Goal: Information Seeking & Learning: Learn about a topic

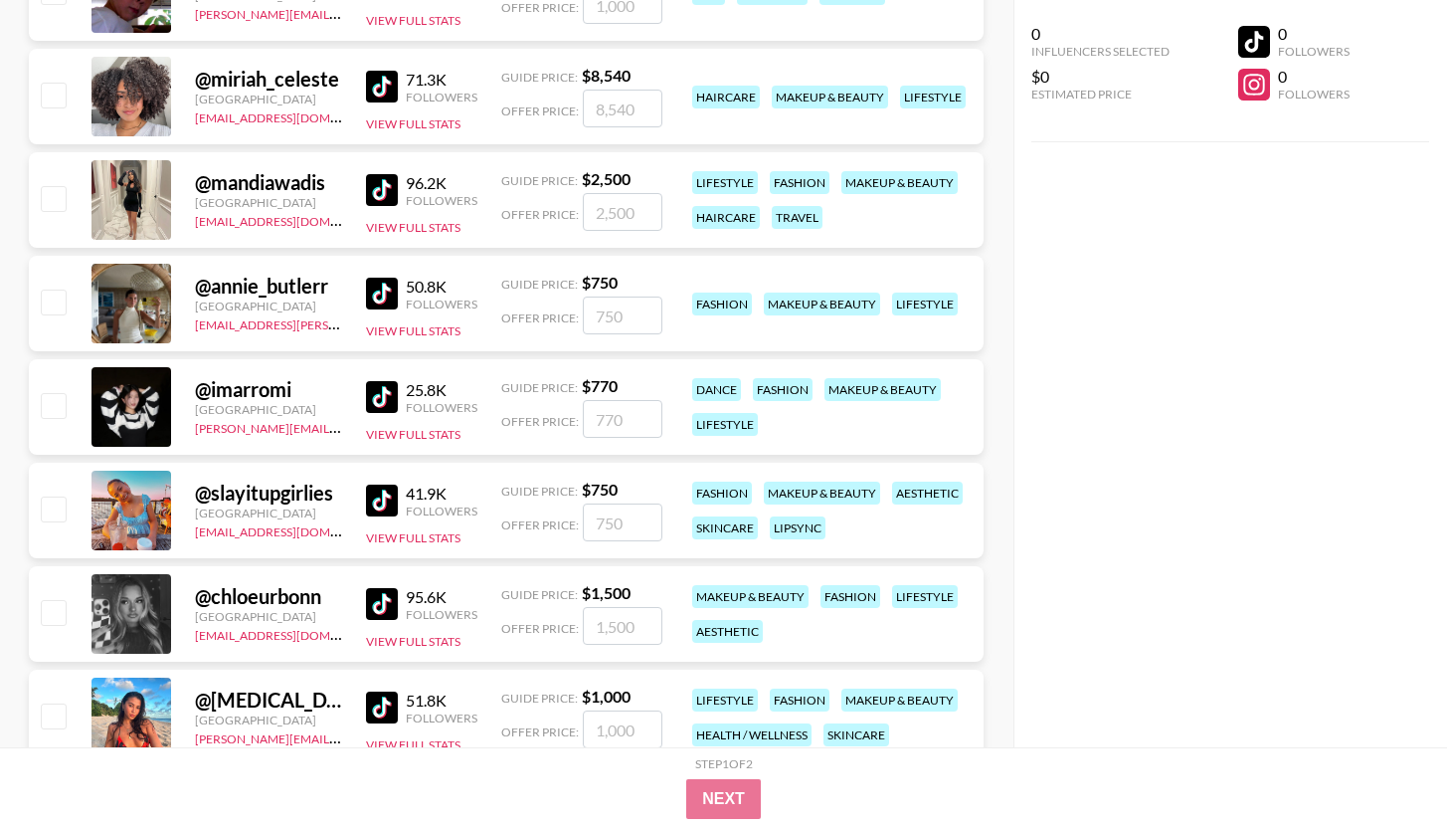
scroll to position [6711, 0]
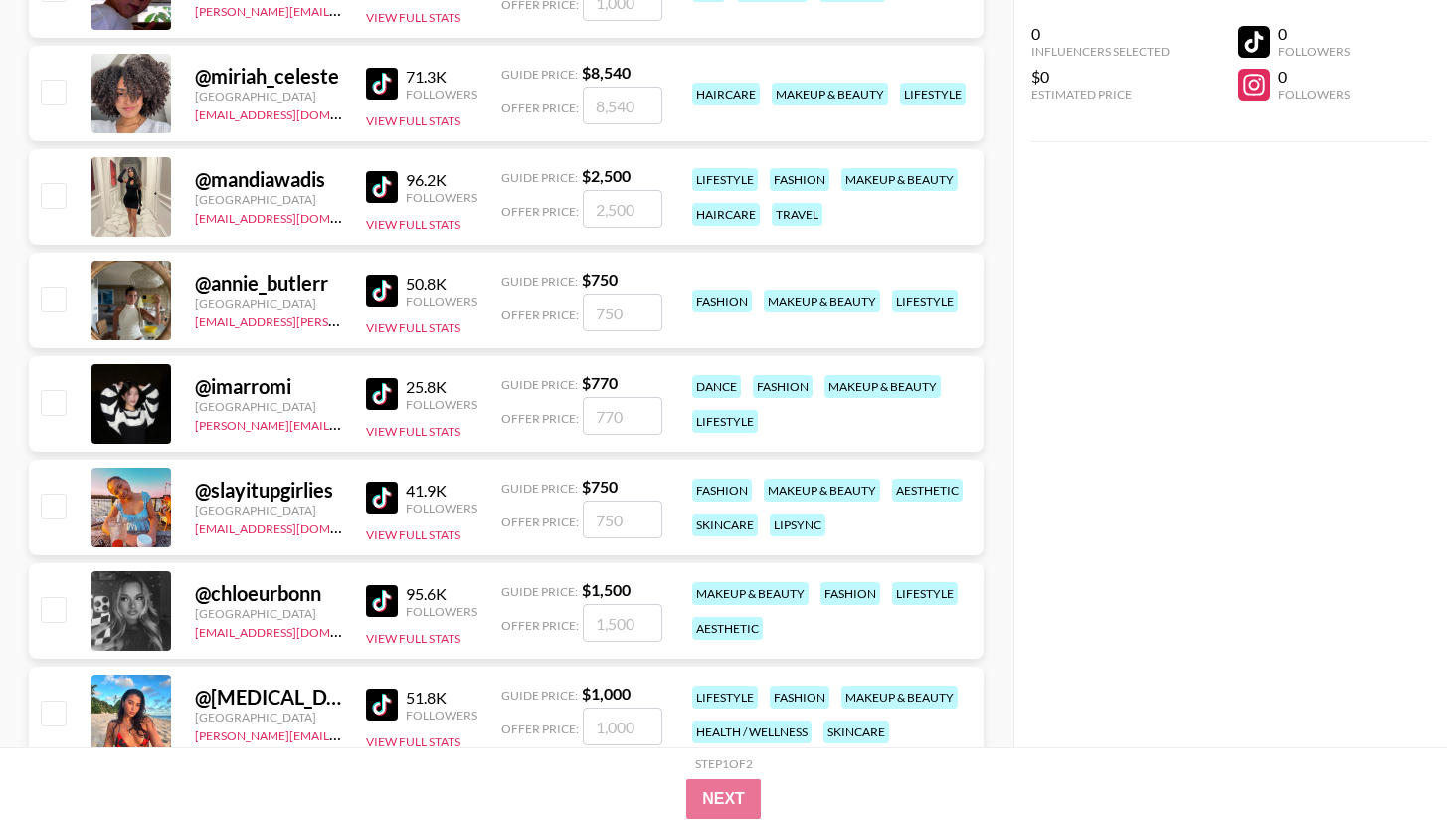
click at [394, 93] on img at bounding box center [382, 84] width 32 height 32
click at [382, 180] on img at bounding box center [382, 187] width 32 height 32
click at [387, 283] on img at bounding box center [382, 291] width 32 height 32
click at [377, 388] on img at bounding box center [382, 394] width 32 height 32
click at [387, 485] on img at bounding box center [382, 497] width 32 height 32
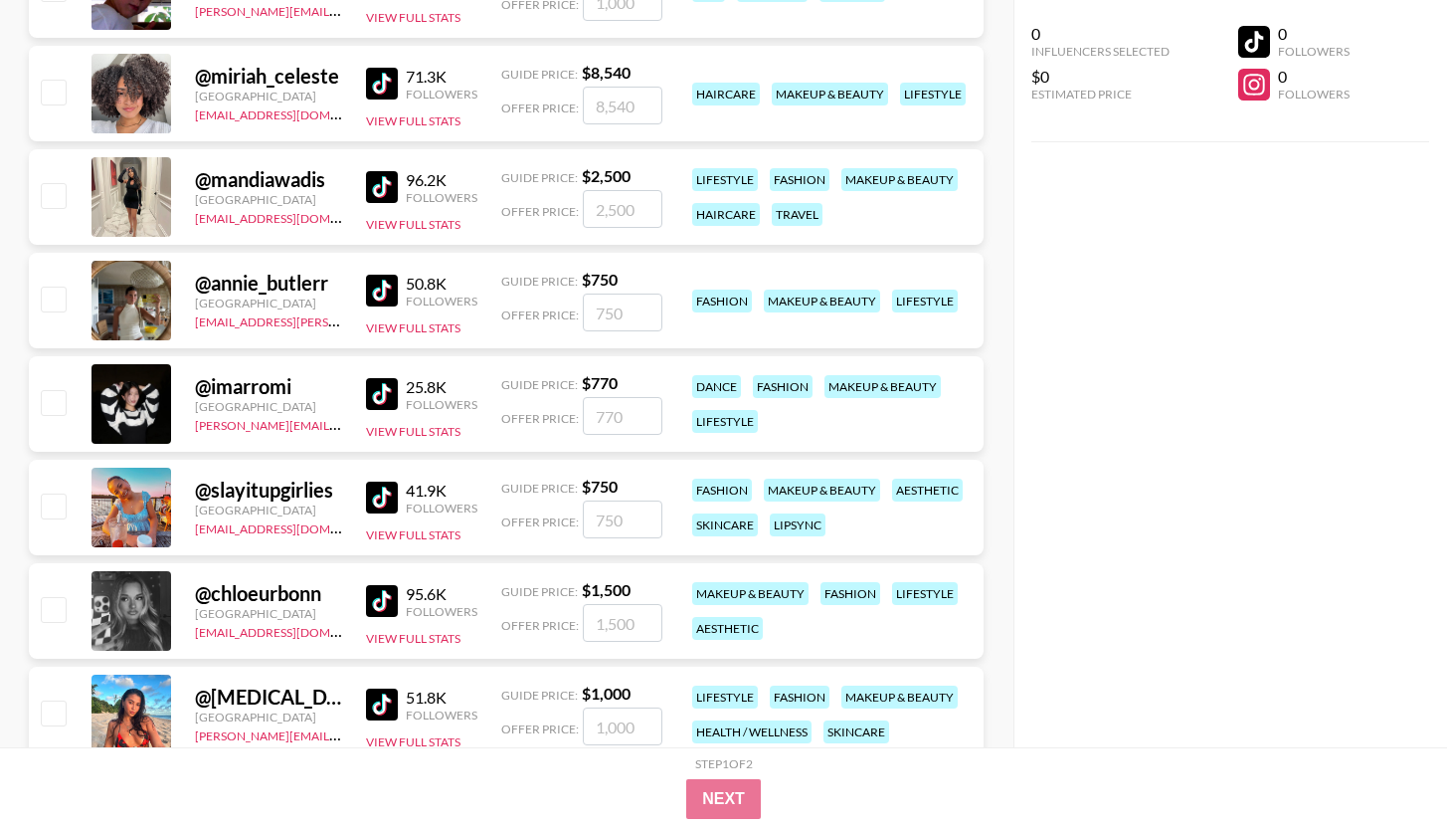
click at [381, 606] on img at bounding box center [382, 601] width 32 height 32
click at [383, 696] on img at bounding box center [382, 704] width 32 height 32
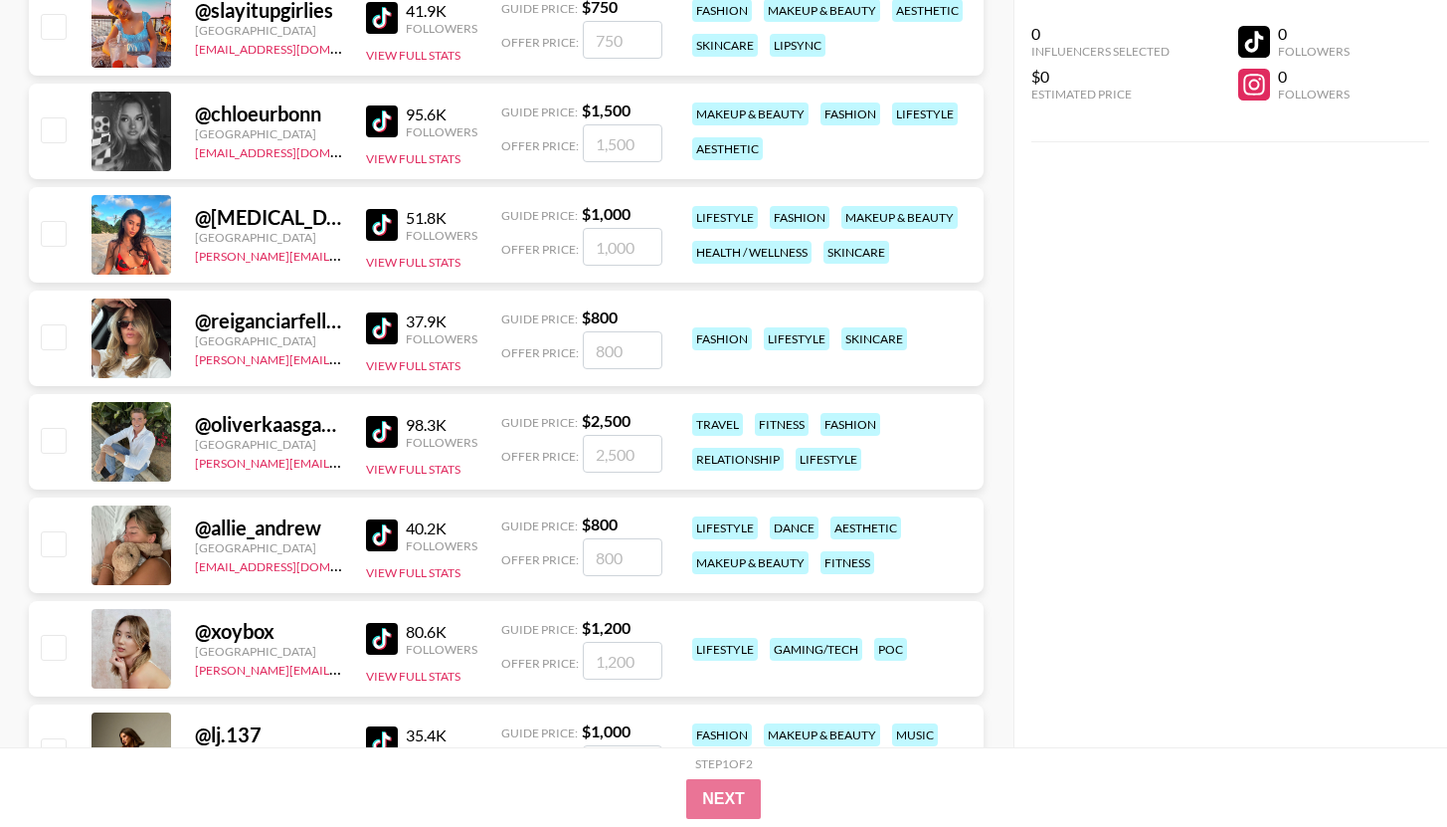
scroll to position [7197, 0]
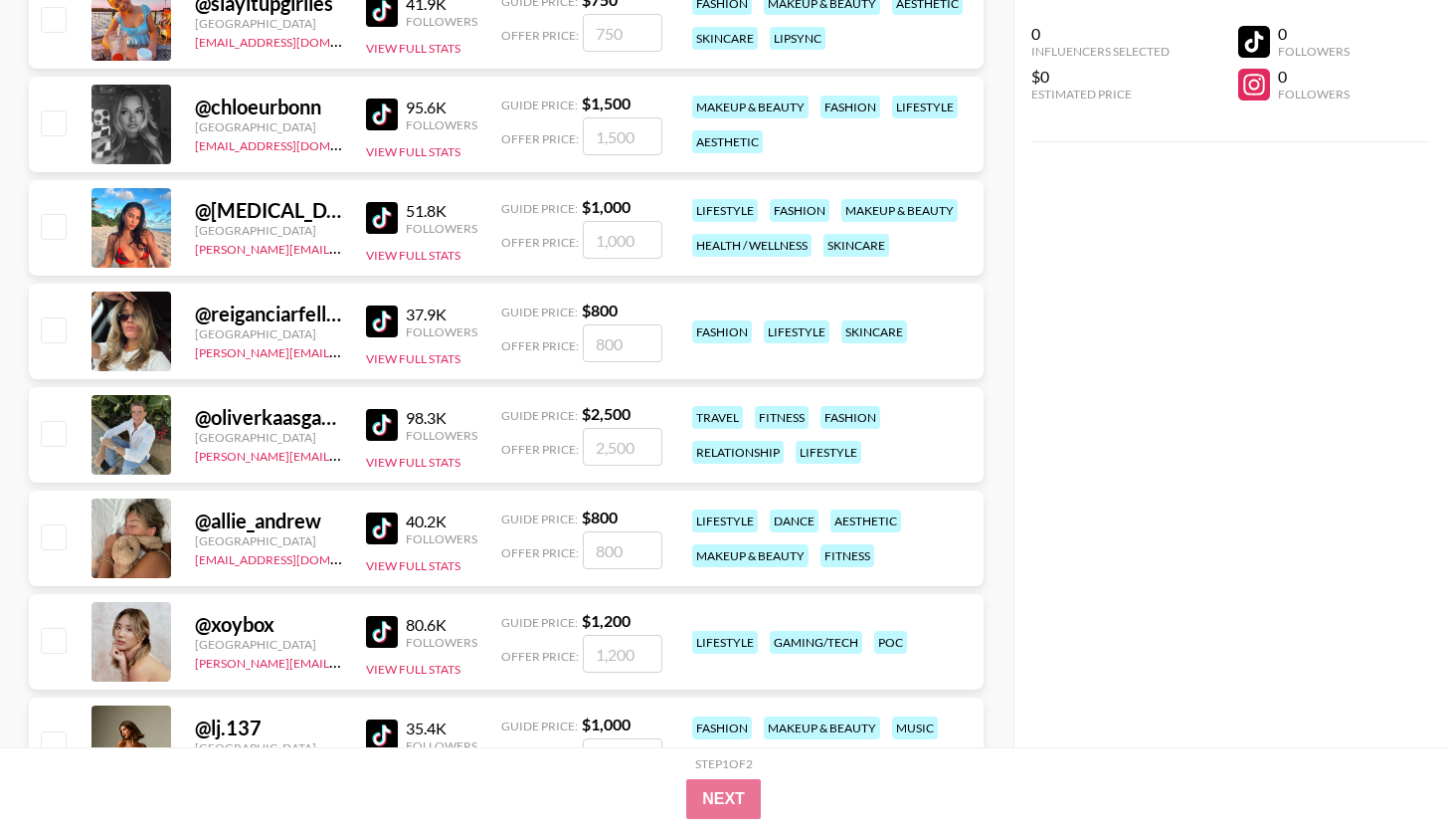
click at [382, 322] on img at bounding box center [382, 321] width 32 height 32
click at [390, 428] on img at bounding box center [382, 425] width 32 height 32
click at [389, 521] on img at bounding box center [382, 528] width 32 height 32
click at [382, 628] on img at bounding box center [382, 632] width 32 height 32
drag, startPoint x: 378, startPoint y: 735, endPoint x: 377, endPoint y: 719, distance: 15.9
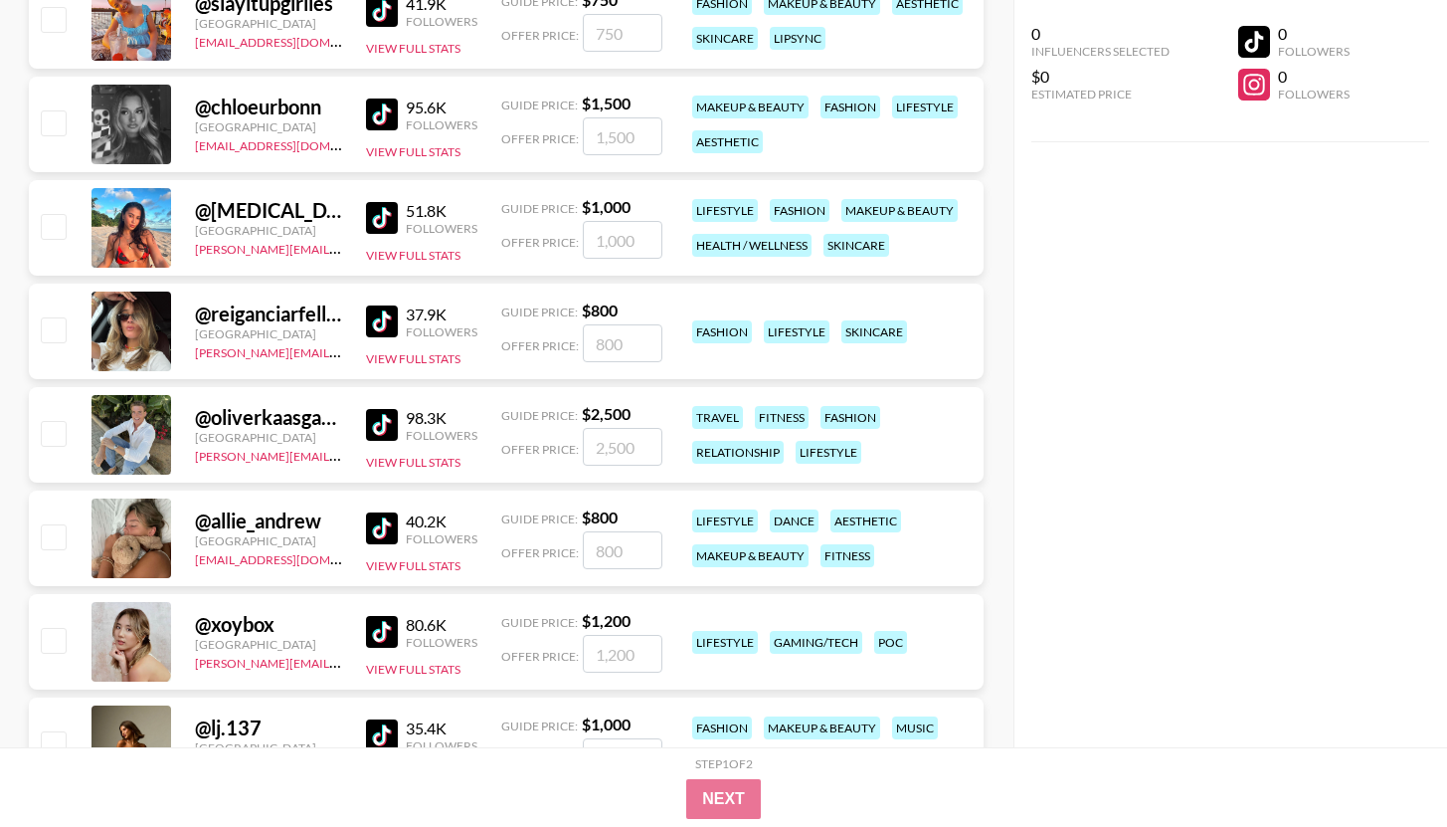
click at [378, 735] on img at bounding box center [382, 735] width 32 height 32
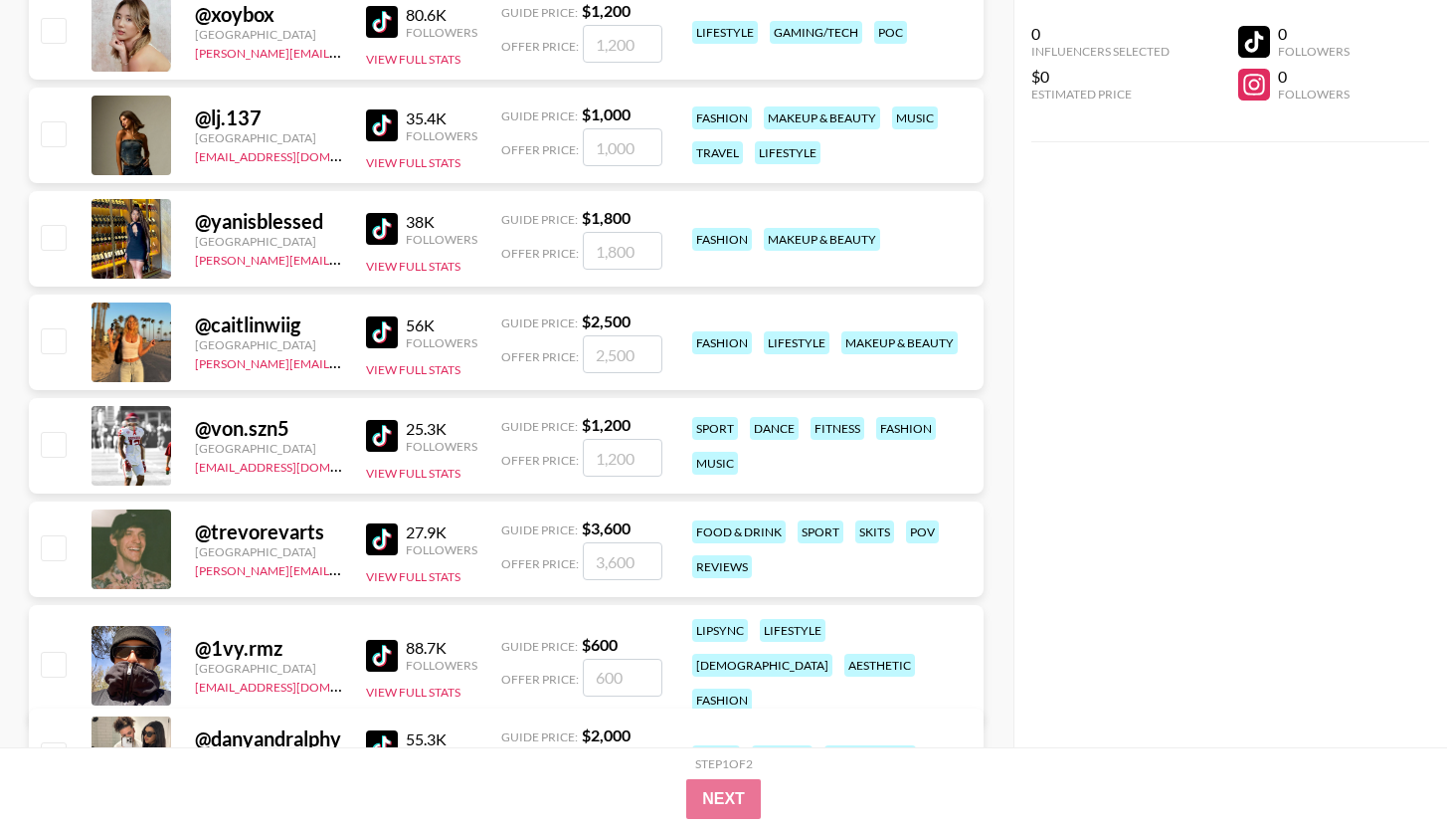
scroll to position [7826, 0]
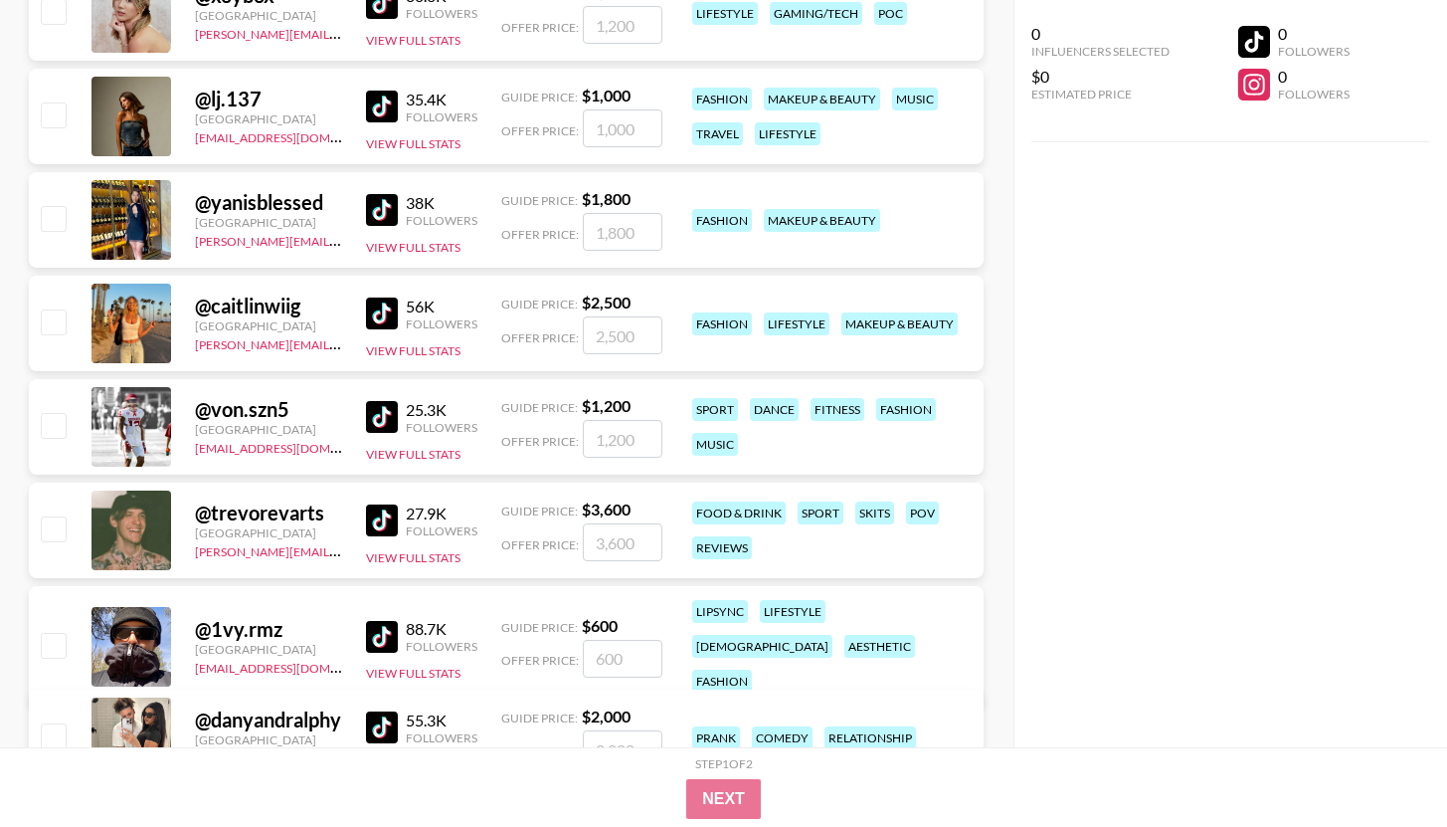
click at [388, 109] on img at bounding box center [382, 107] width 32 height 32
click at [382, 204] on img at bounding box center [382, 210] width 32 height 32
click at [385, 317] on img at bounding box center [382, 313] width 32 height 32
drag, startPoint x: 382, startPoint y: 425, endPoint x: 382, endPoint y: 456, distance: 30.8
click at [382, 425] on img at bounding box center [382, 417] width 32 height 32
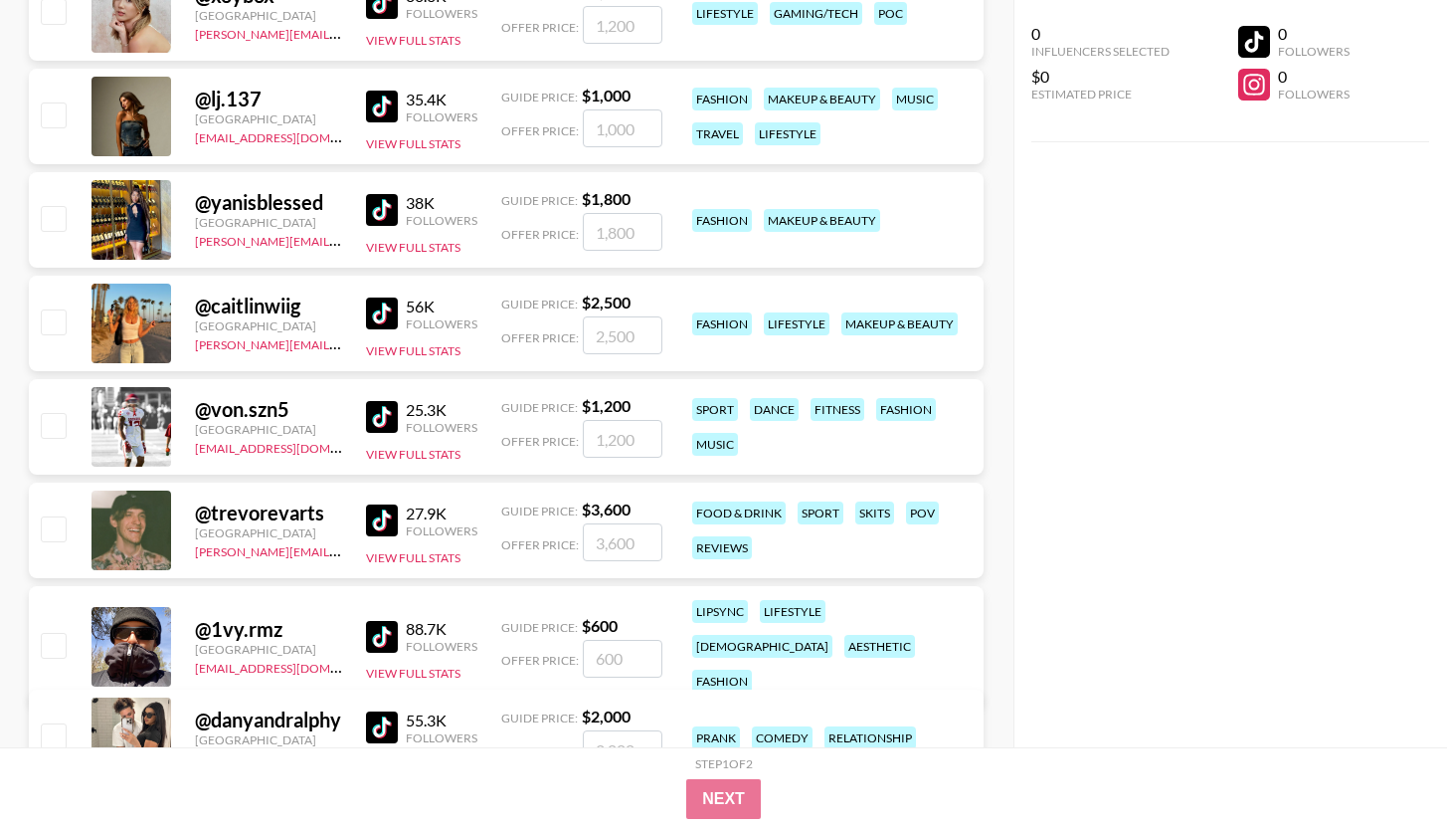
click at [383, 524] on img at bounding box center [382, 520] width 32 height 32
click at [382, 621] on img at bounding box center [382, 637] width 32 height 32
click at [380, 726] on img at bounding box center [382, 727] width 32 height 32
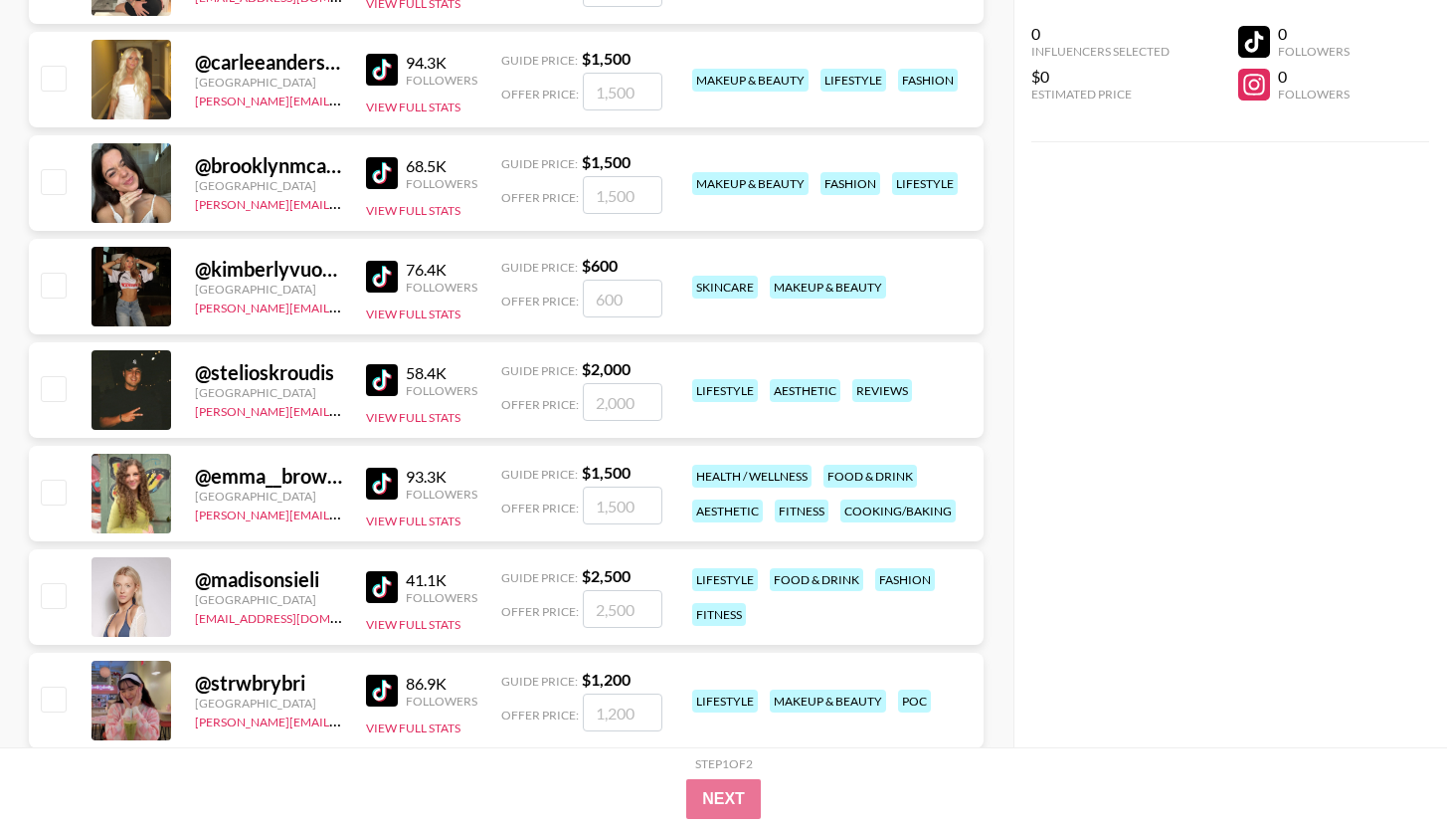
scroll to position [8588, 0]
click at [388, 65] on img at bounding box center [382, 69] width 32 height 32
click at [392, 167] on img at bounding box center [382, 172] width 32 height 32
click at [390, 272] on img at bounding box center [382, 276] width 32 height 32
click at [382, 373] on img at bounding box center [382, 379] width 32 height 32
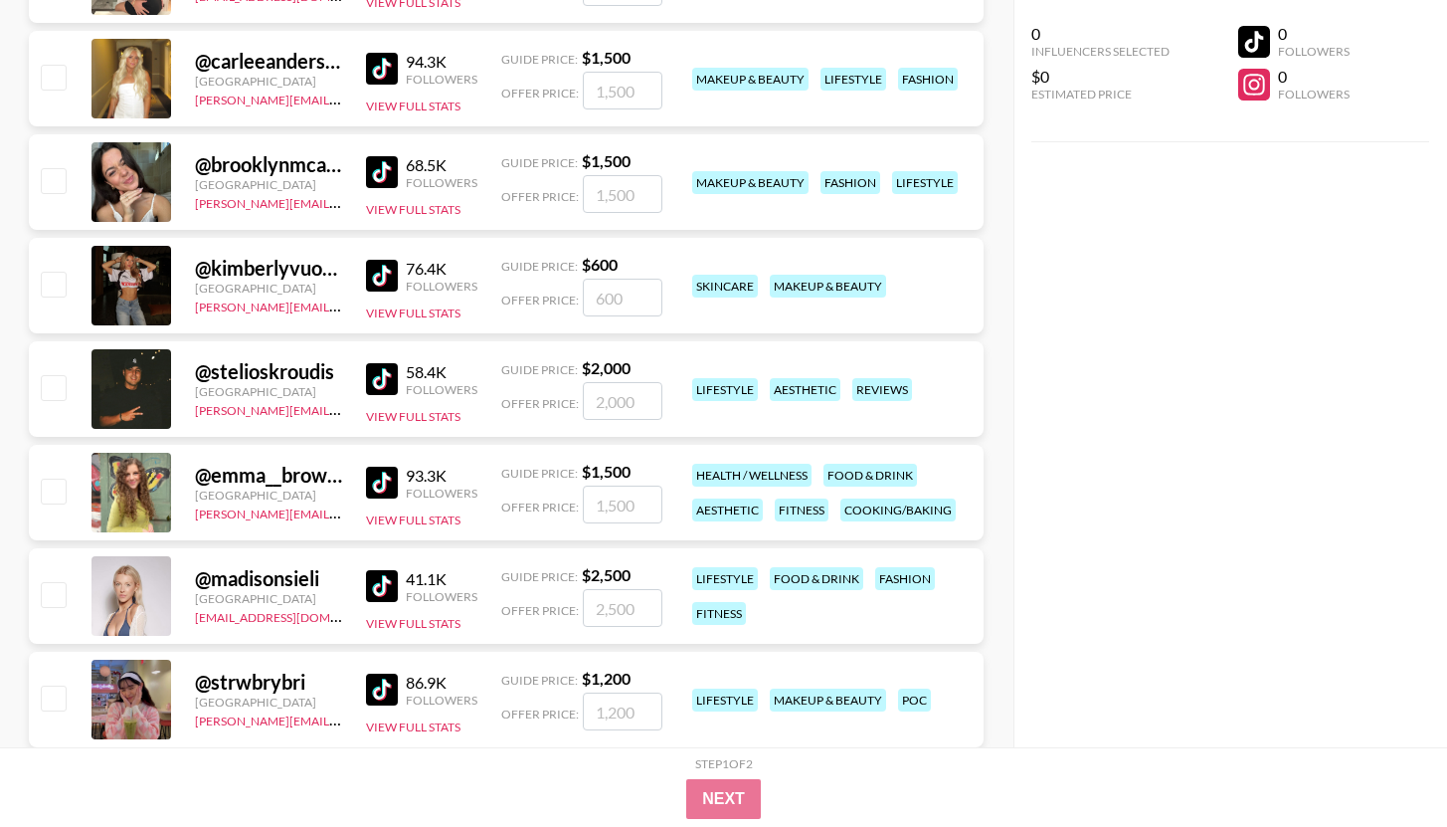
click at [394, 477] on img at bounding box center [382, 482] width 32 height 32
click at [385, 581] on img at bounding box center [382, 586] width 32 height 32
click at [380, 683] on img at bounding box center [382, 689] width 32 height 32
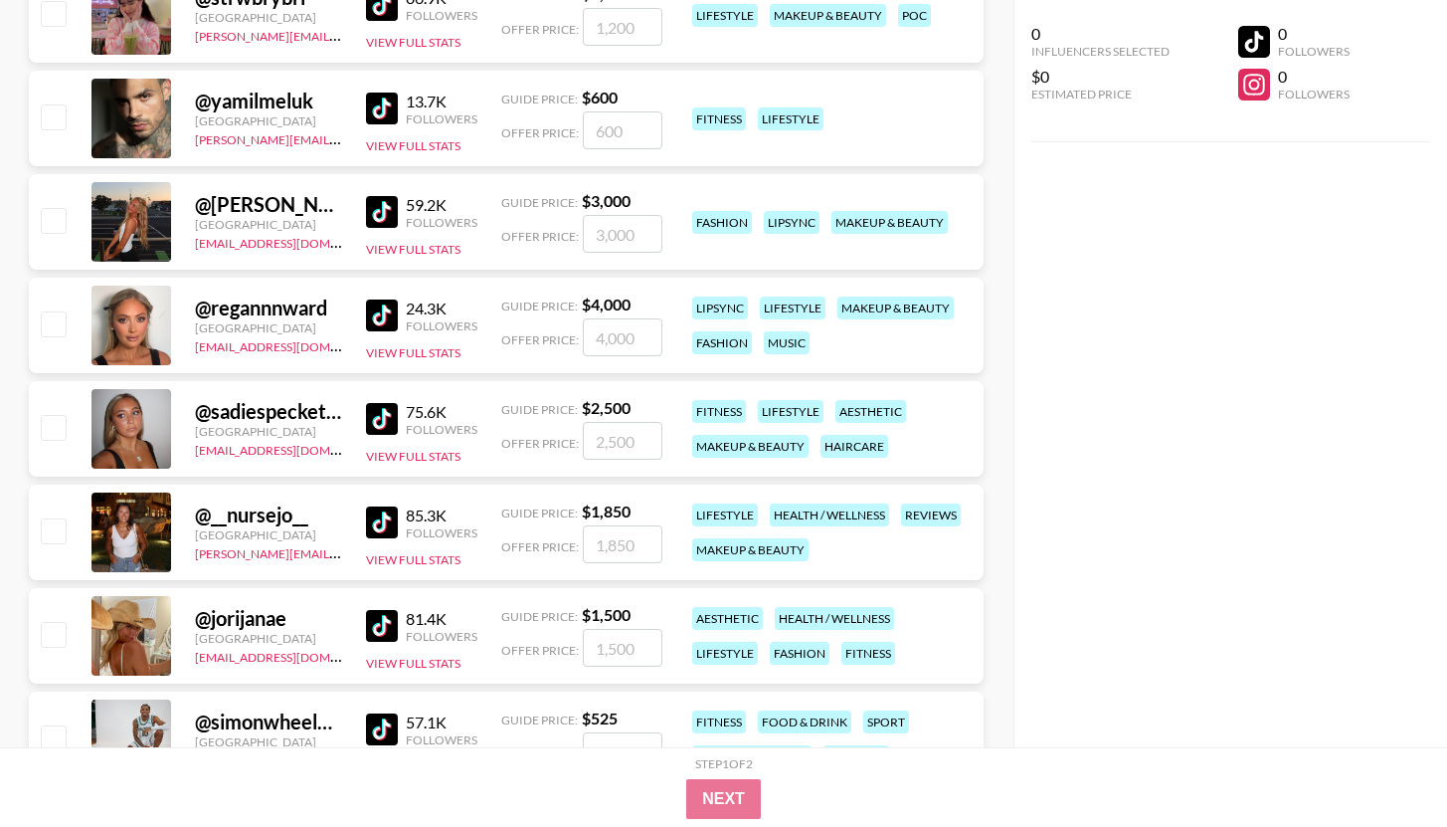
scroll to position [9275, 0]
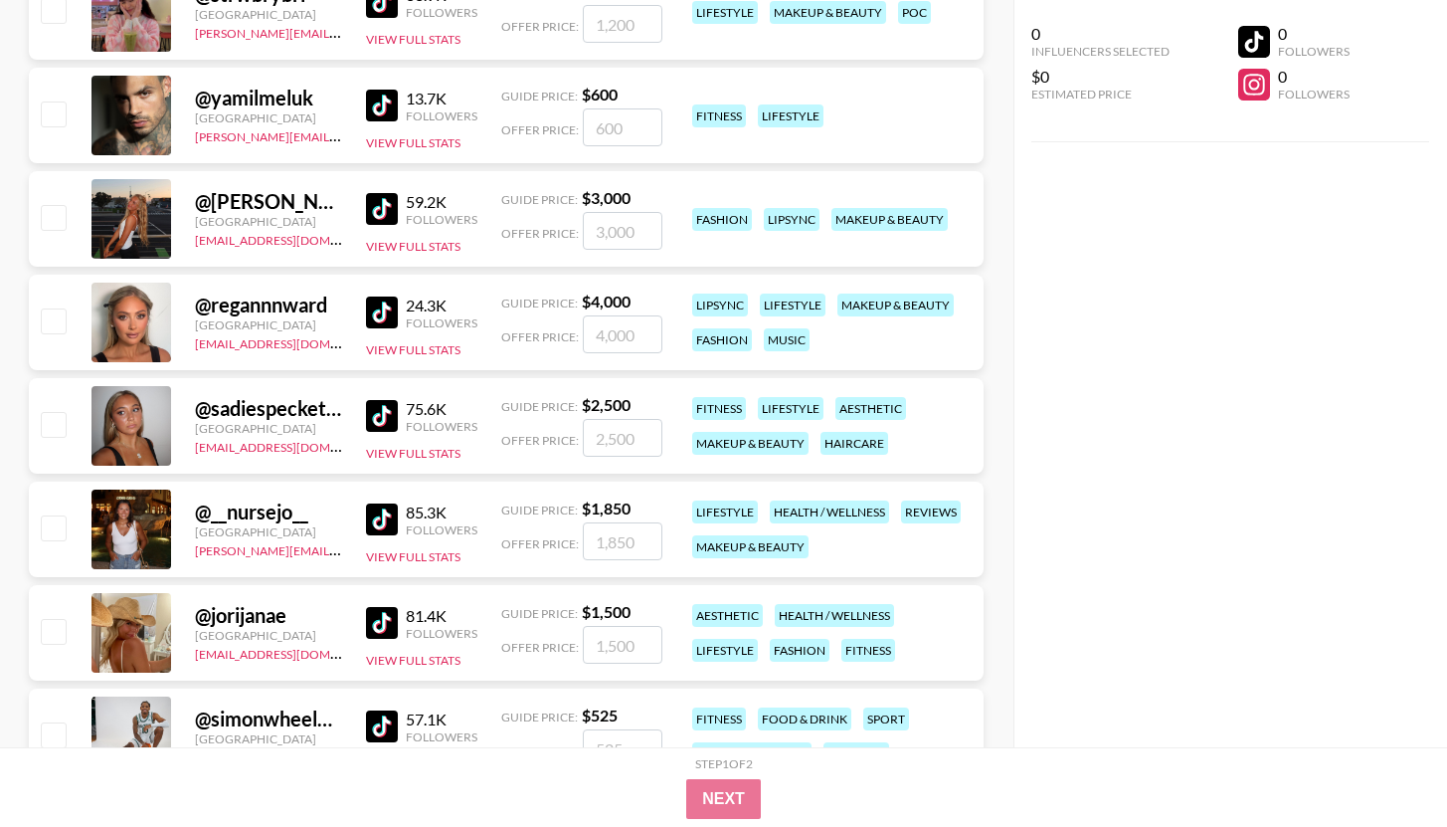
click at [378, 108] on img at bounding box center [382, 106] width 32 height 32
click at [383, 218] on img at bounding box center [382, 209] width 32 height 32
click at [383, 314] on img at bounding box center [382, 312] width 32 height 32
click at [373, 423] on img at bounding box center [382, 416] width 32 height 32
click at [384, 515] on img at bounding box center [382, 519] width 32 height 32
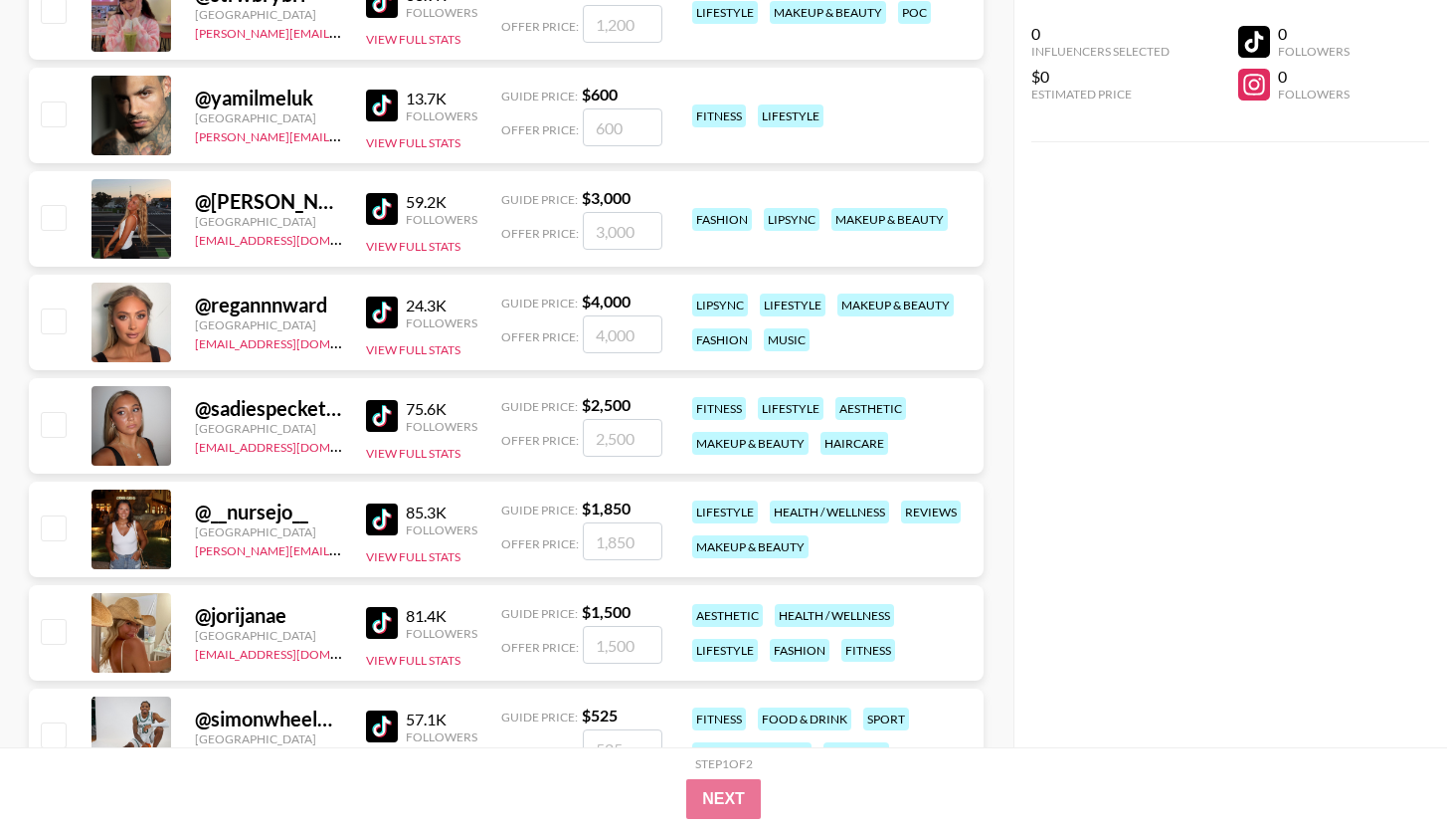
click at [381, 628] on img at bounding box center [382, 623] width 32 height 32
click at [382, 723] on img at bounding box center [382, 726] width 32 height 32
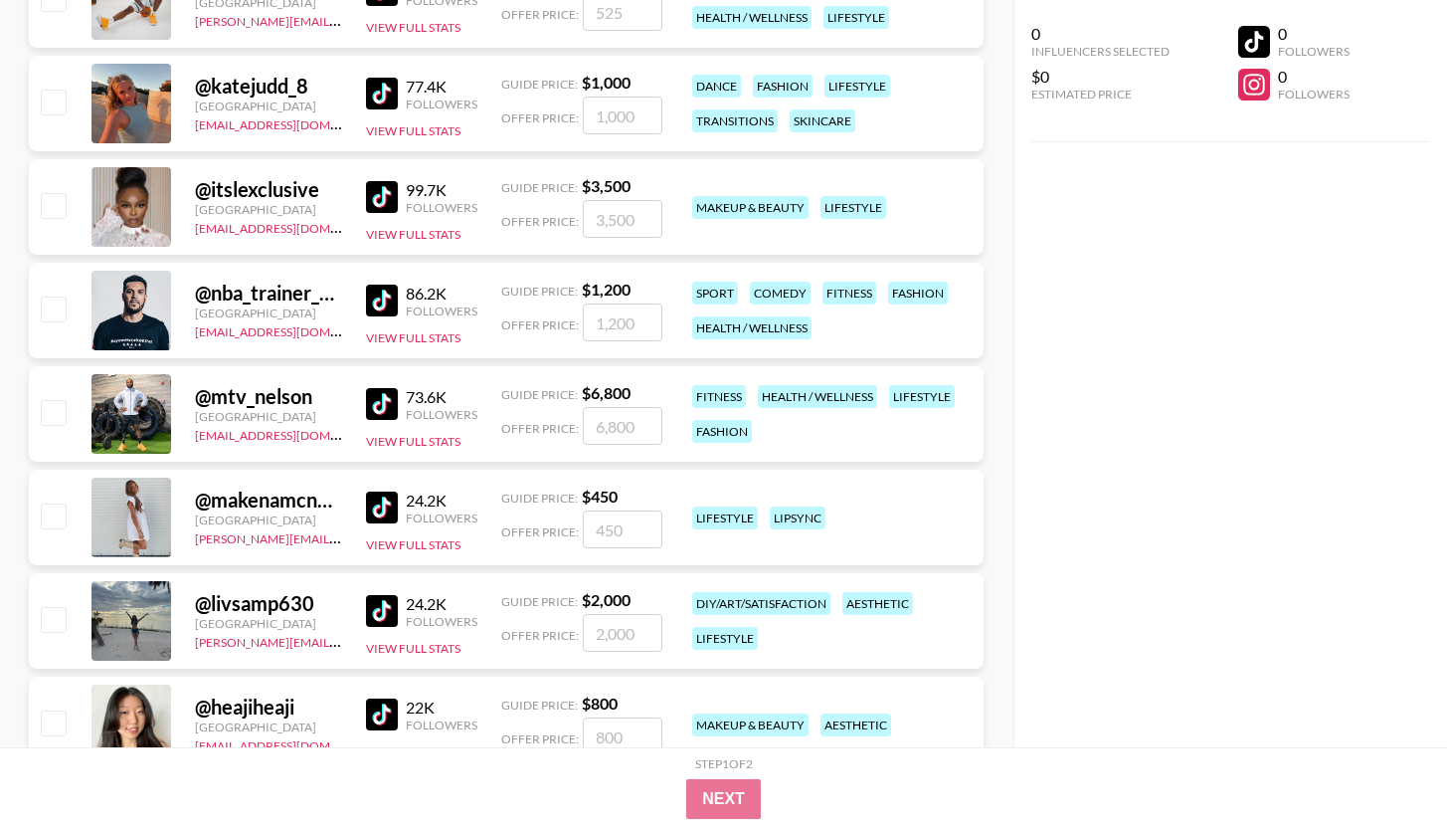
scroll to position [10012, 0]
click at [377, 87] on img at bounding box center [382, 93] width 32 height 32
click at [378, 193] on img at bounding box center [382, 196] width 32 height 32
click at [380, 303] on img at bounding box center [382, 299] width 32 height 32
click at [388, 410] on img at bounding box center [382, 403] width 32 height 32
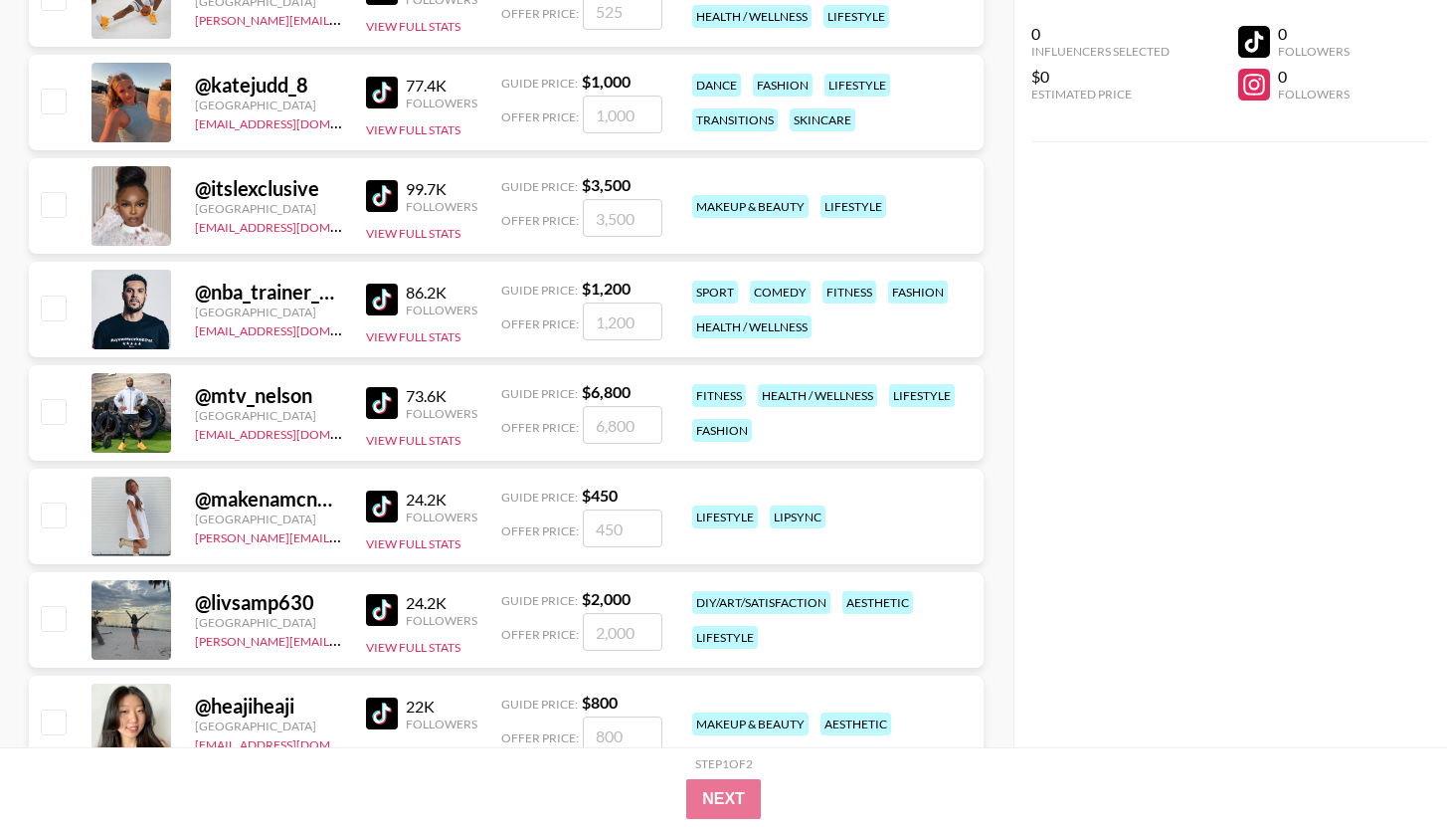
click at [384, 502] on img at bounding box center [382, 506] width 32 height 32
click at [376, 604] on img at bounding box center [382, 610] width 32 height 32
click at [381, 706] on img at bounding box center [382, 713] width 32 height 32
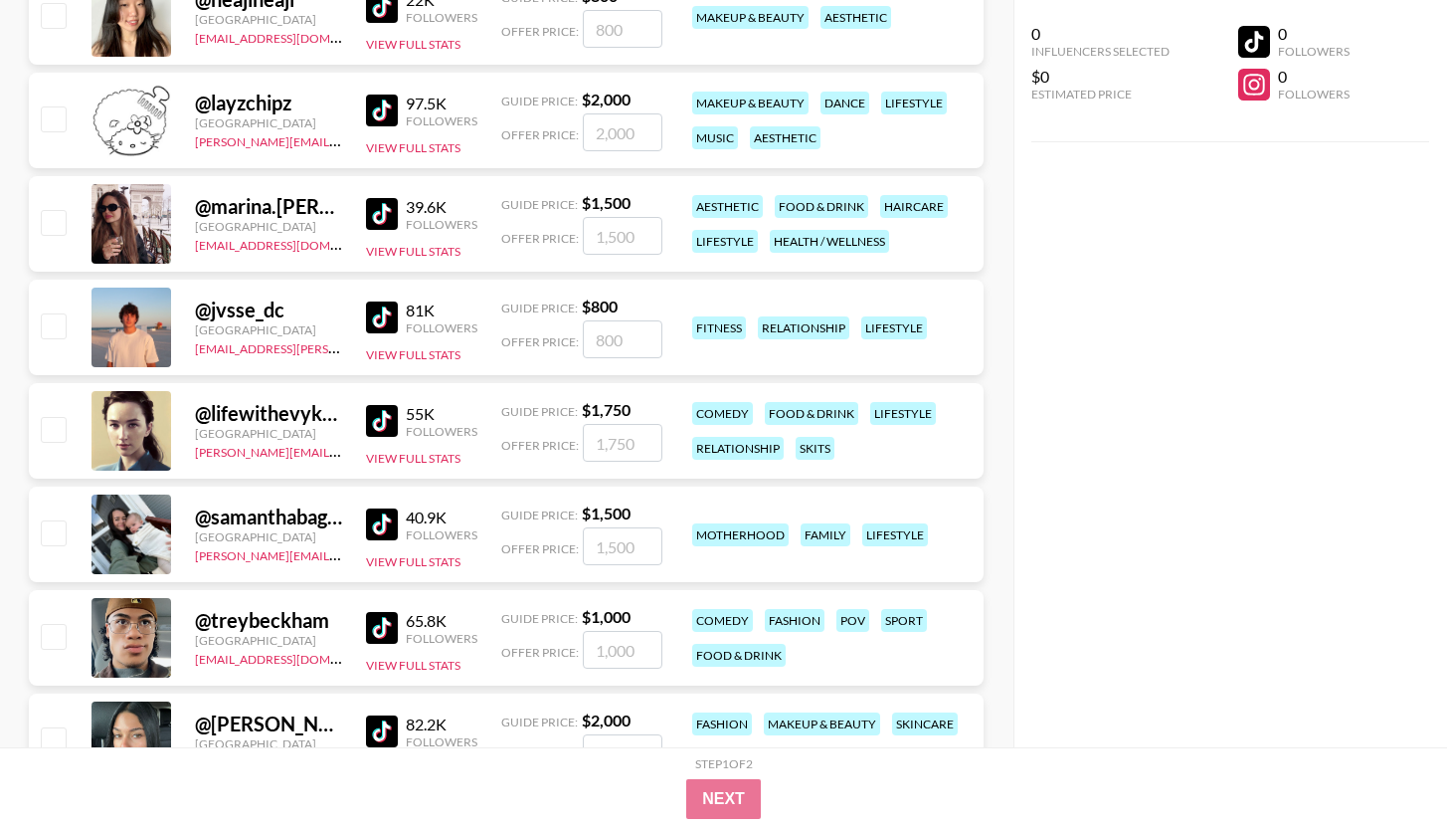
scroll to position [10719, 0]
drag, startPoint x: 393, startPoint y: 117, endPoint x: 392, endPoint y: 134, distance: 16.9
click at [392, 117] on img at bounding box center [382, 109] width 32 height 32
click at [385, 203] on img at bounding box center [382, 213] width 32 height 32
click at [390, 306] on img at bounding box center [382, 316] width 32 height 32
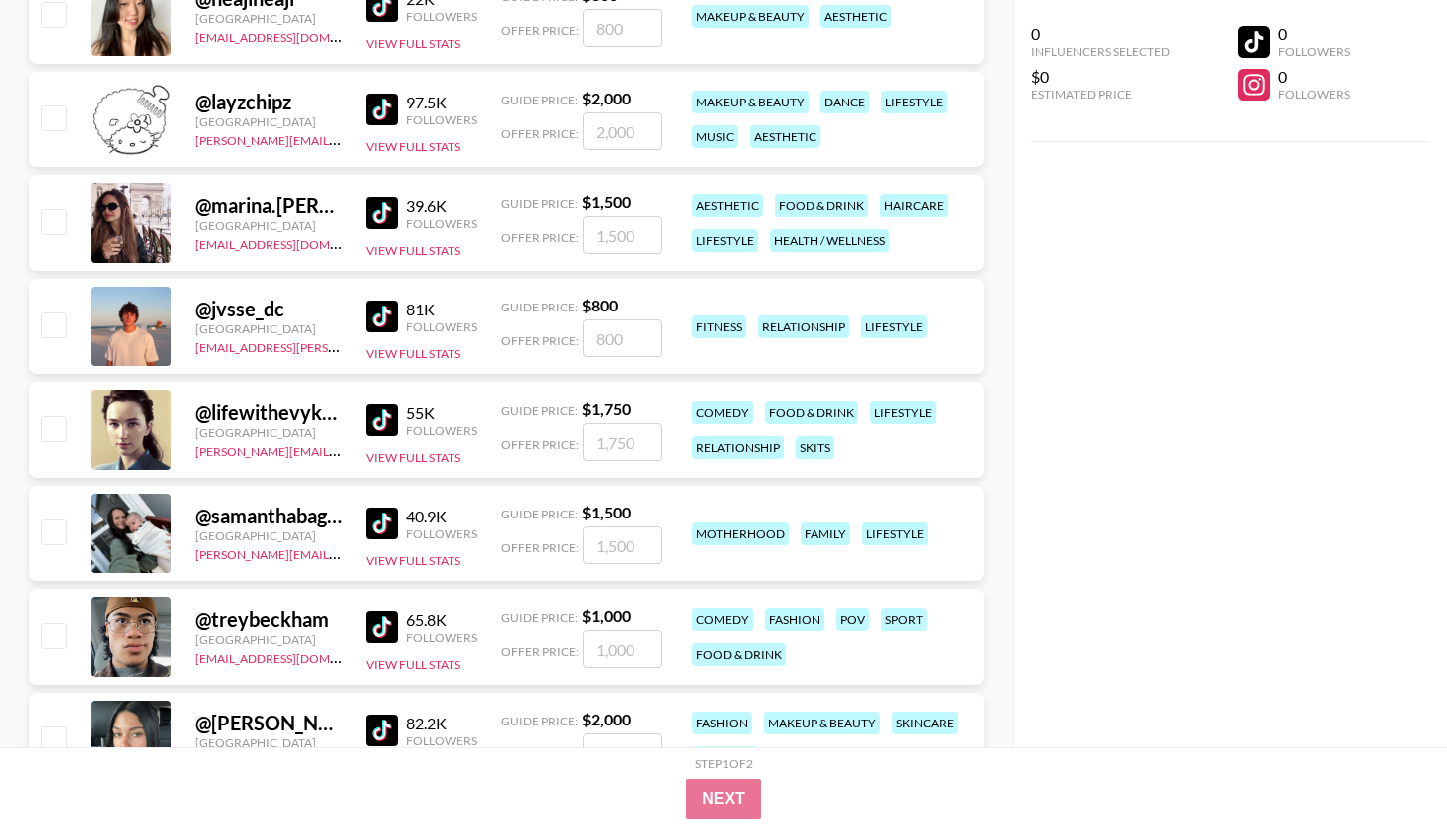
click at [392, 419] on img at bounding box center [382, 420] width 32 height 32
click at [387, 515] on img at bounding box center [382, 523] width 32 height 32
click at [382, 620] on img at bounding box center [382, 627] width 32 height 32
drag, startPoint x: 379, startPoint y: 722, endPoint x: 391, endPoint y: 685, distance: 38.7
click at [379, 723] on img at bounding box center [382, 730] width 32 height 32
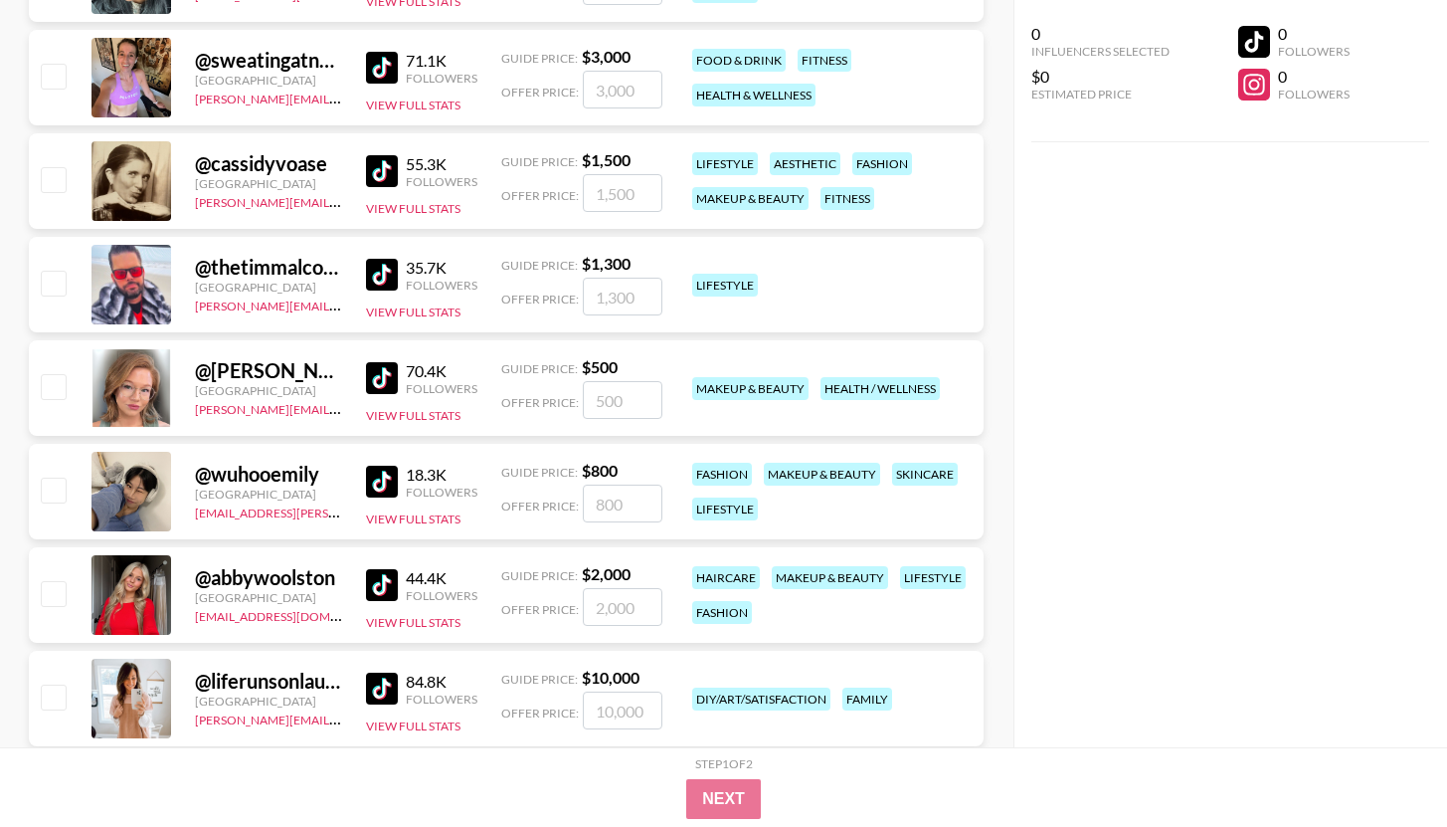
scroll to position [11493, 0]
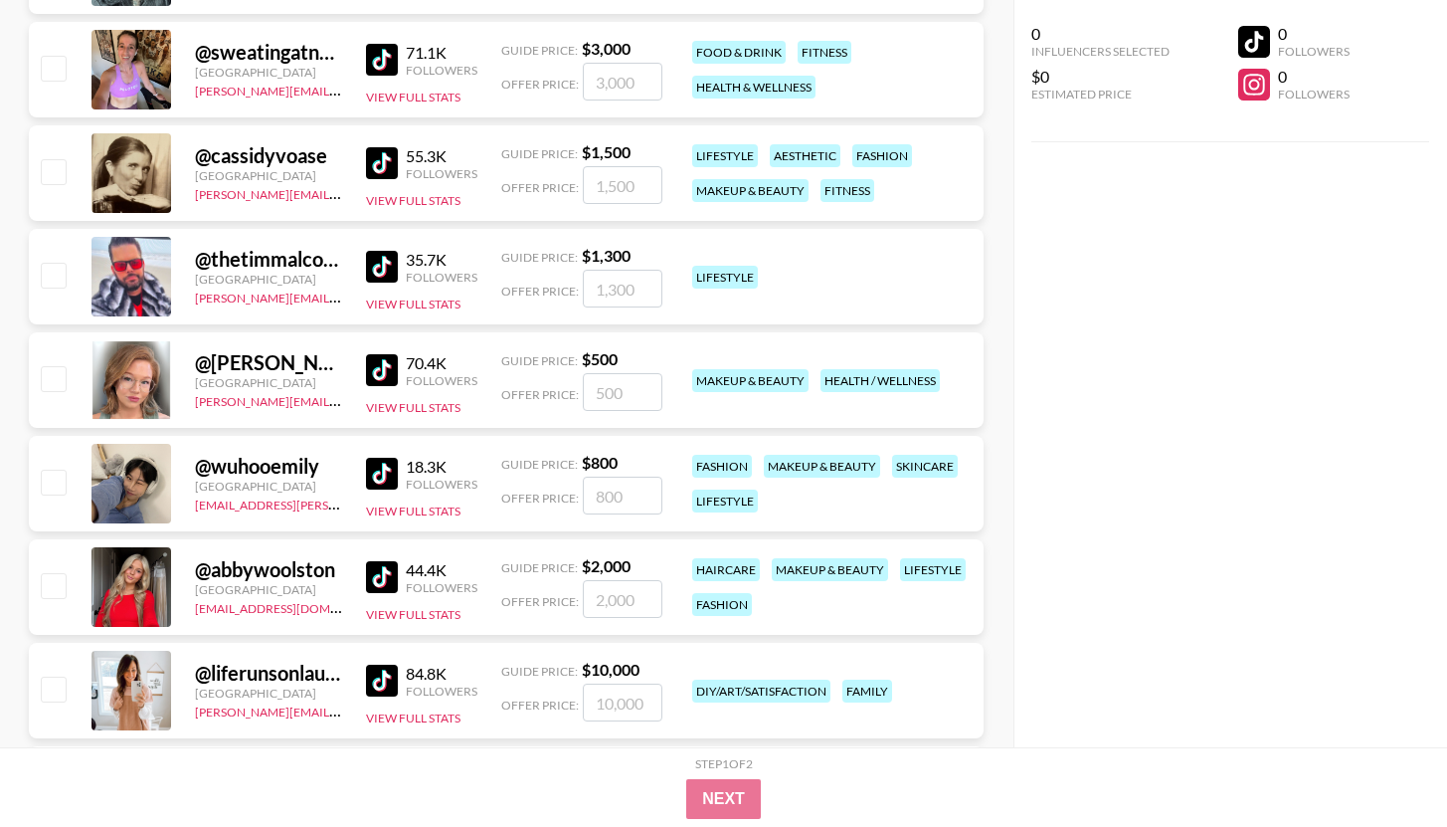
click at [385, 66] on img at bounding box center [382, 60] width 32 height 32
click at [390, 156] on img at bounding box center [382, 163] width 32 height 32
click at [393, 262] on img at bounding box center [382, 267] width 32 height 32
click at [388, 367] on img at bounding box center [382, 370] width 32 height 32
drag, startPoint x: 388, startPoint y: 469, endPoint x: 390, endPoint y: 500, distance: 30.9
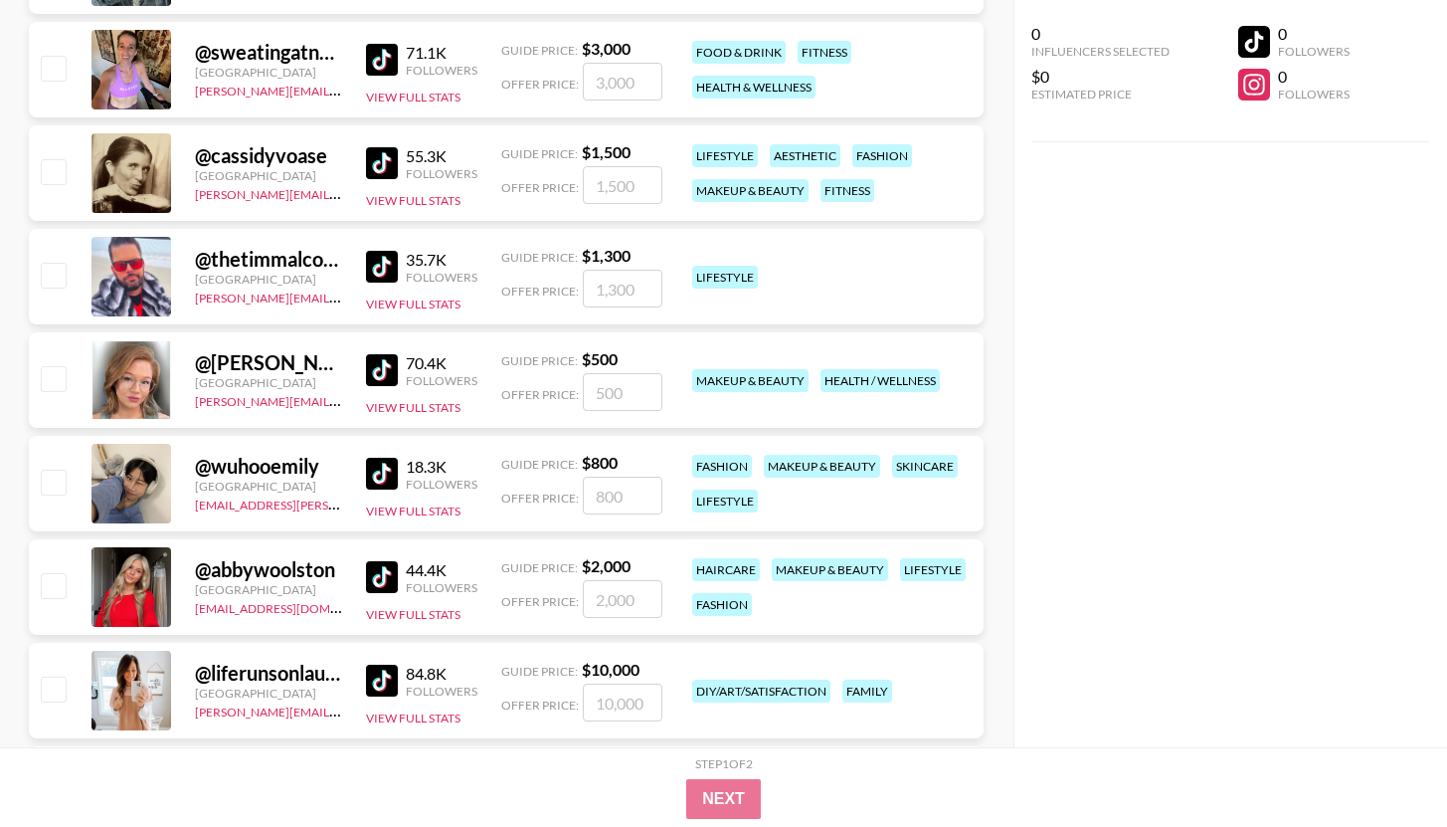
click at [388, 469] on img at bounding box center [382, 474] width 32 height 32
click at [390, 567] on img at bounding box center [382, 577] width 32 height 32
click at [379, 683] on img at bounding box center [382, 680] width 32 height 32
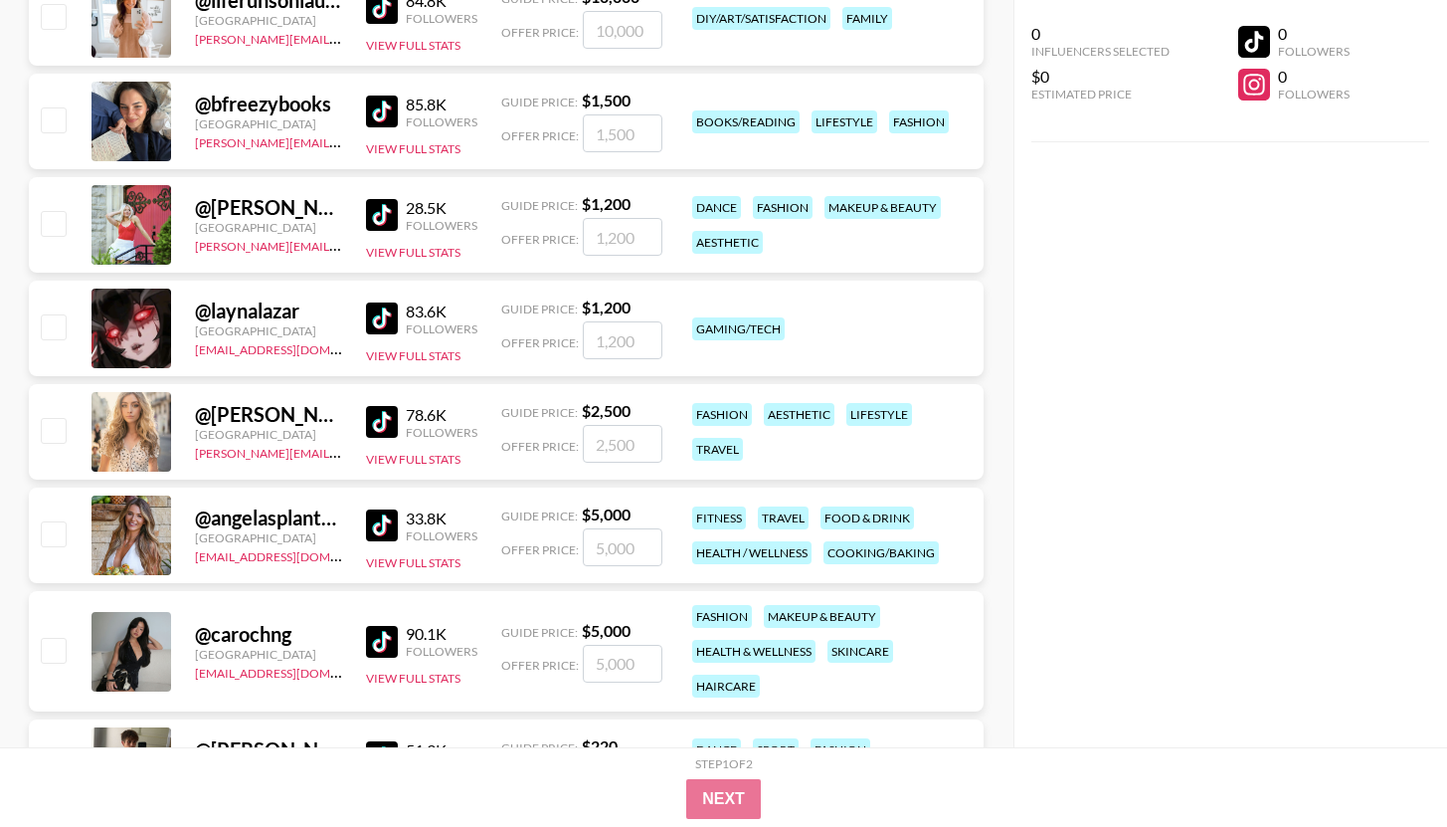
scroll to position [12179, 0]
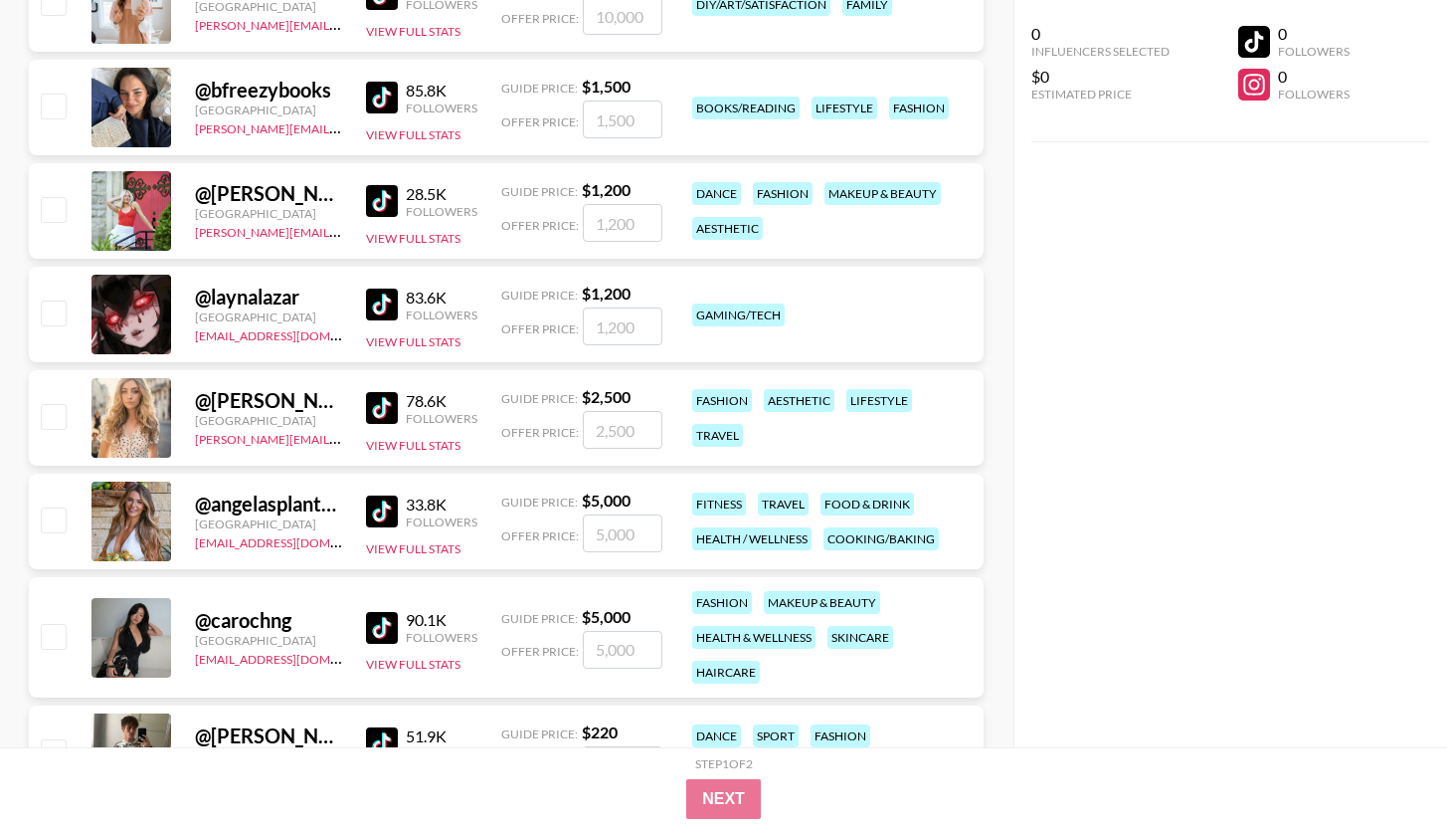
click at [390, 104] on img at bounding box center [382, 98] width 32 height 32
click at [393, 201] on img at bounding box center [382, 201] width 32 height 32
click at [378, 292] on img at bounding box center [382, 304] width 32 height 32
click at [382, 412] on img at bounding box center [382, 408] width 32 height 32
click at [384, 510] on img at bounding box center [382, 511] width 32 height 32
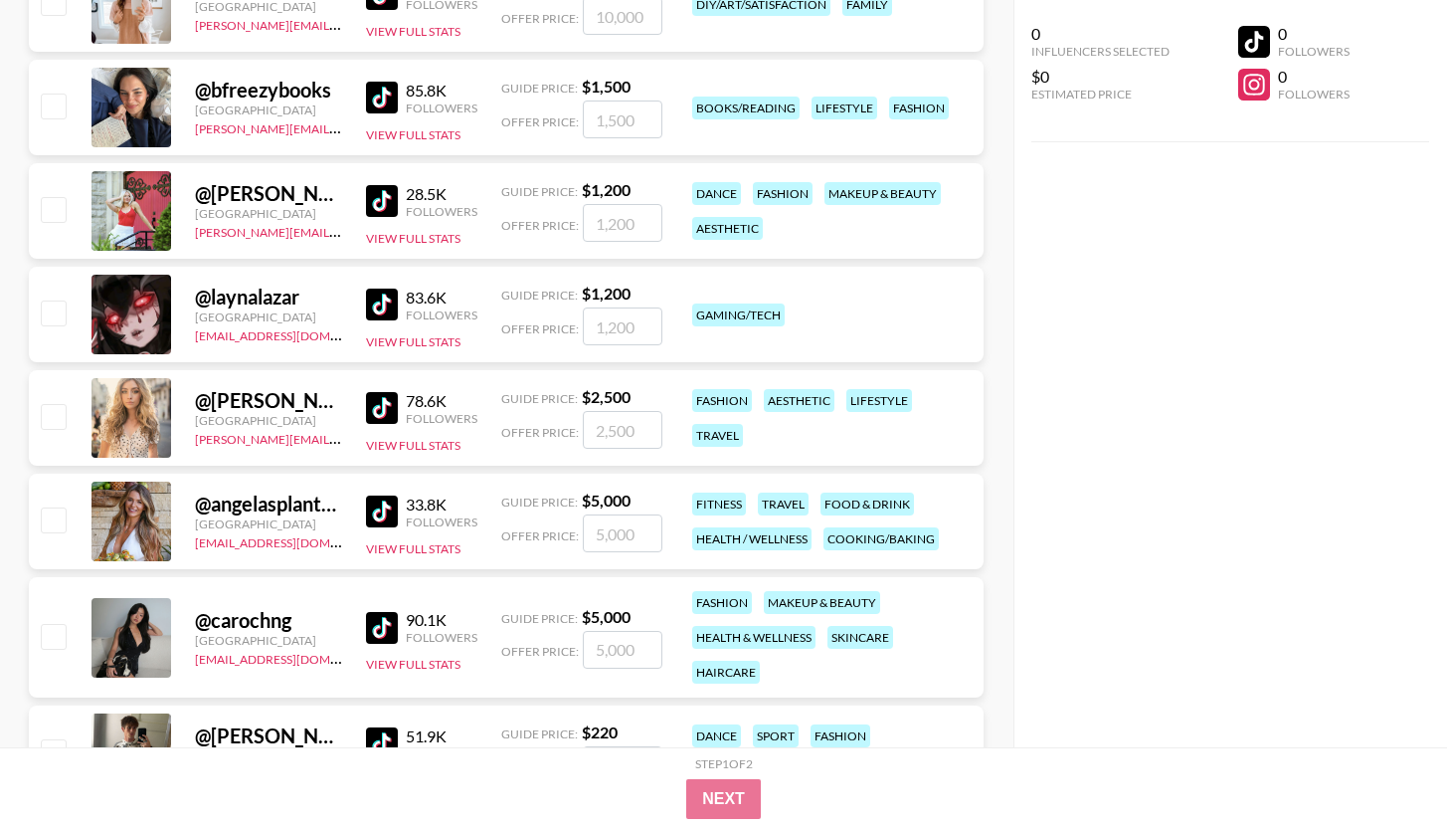
click at [382, 633] on img at bounding box center [382, 628] width 32 height 32
click at [378, 727] on img at bounding box center [382, 743] width 32 height 32
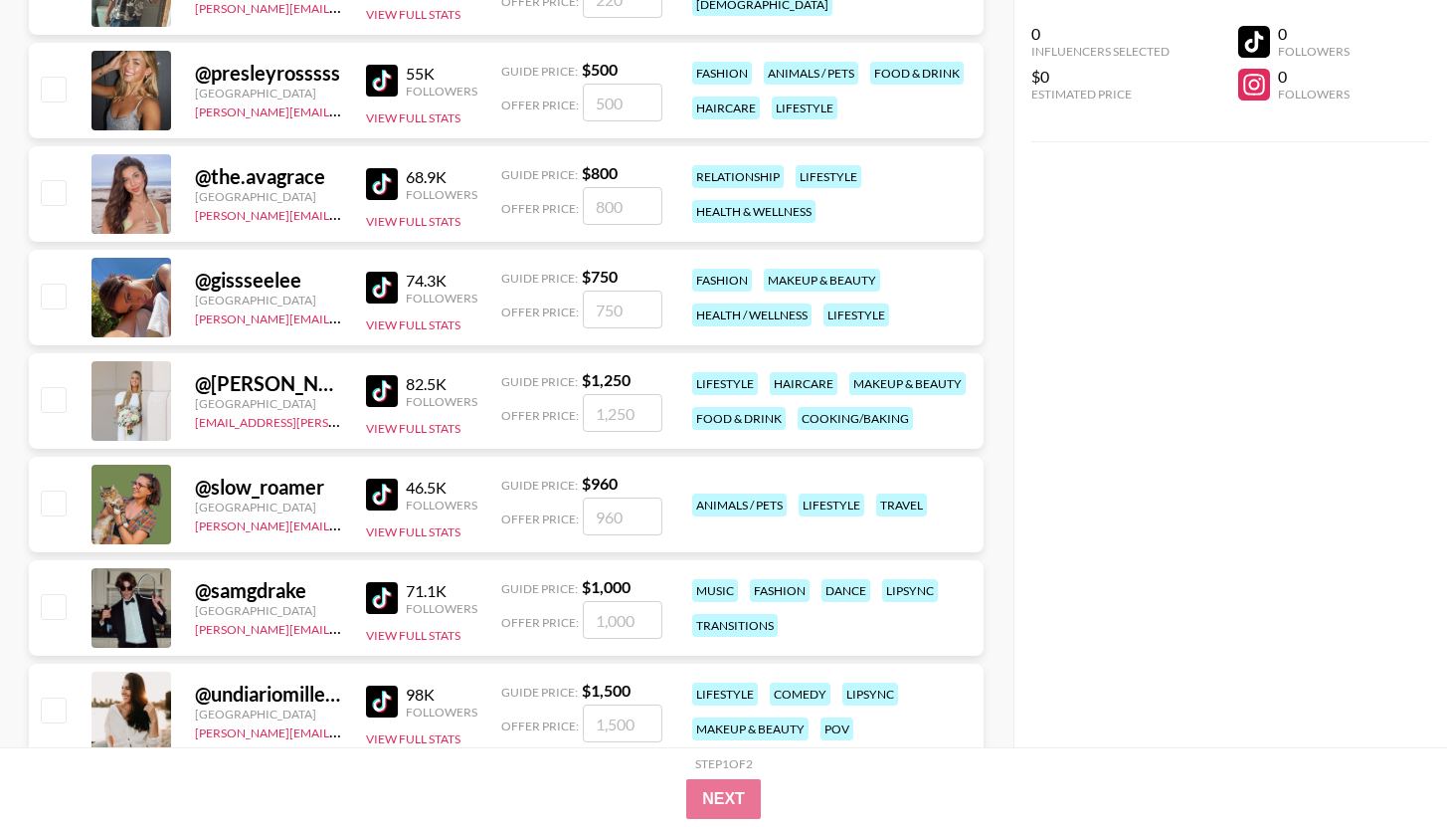
scroll to position [12953, 0]
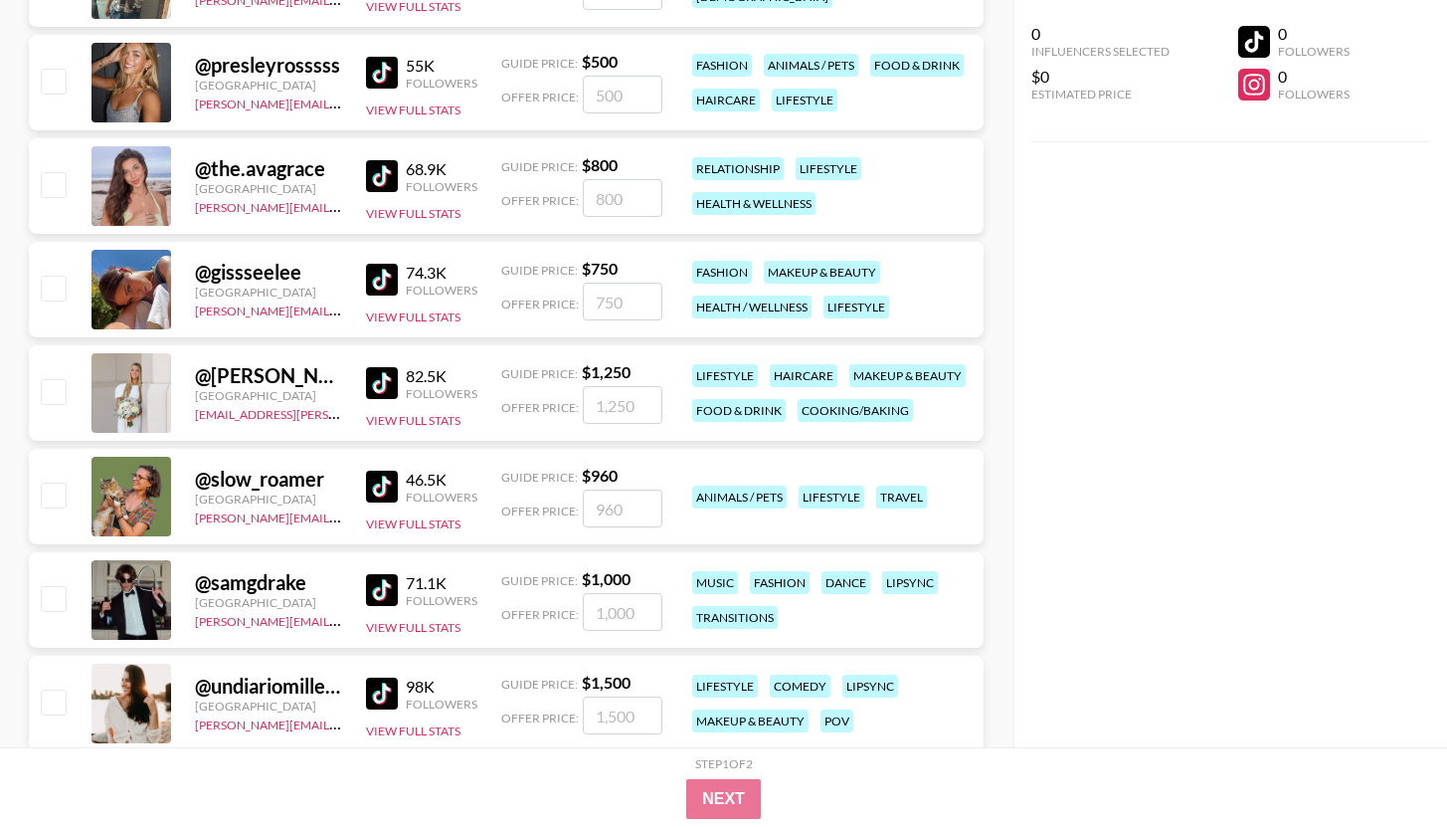
click at [388, 66] on img at bounding box center [382, 73] width 32 height 32
click at [374, 178] on img at bounding box center [382, 176] width 32 height 32
click at [379, 289] on img at bounding box center [382, 280] width 32 height 32
click at [394, 386] on img at bounding box center [382, 383] width 32 height 32
click at [390, 482] on img at bounding box center [382, 486] width 32 height 32
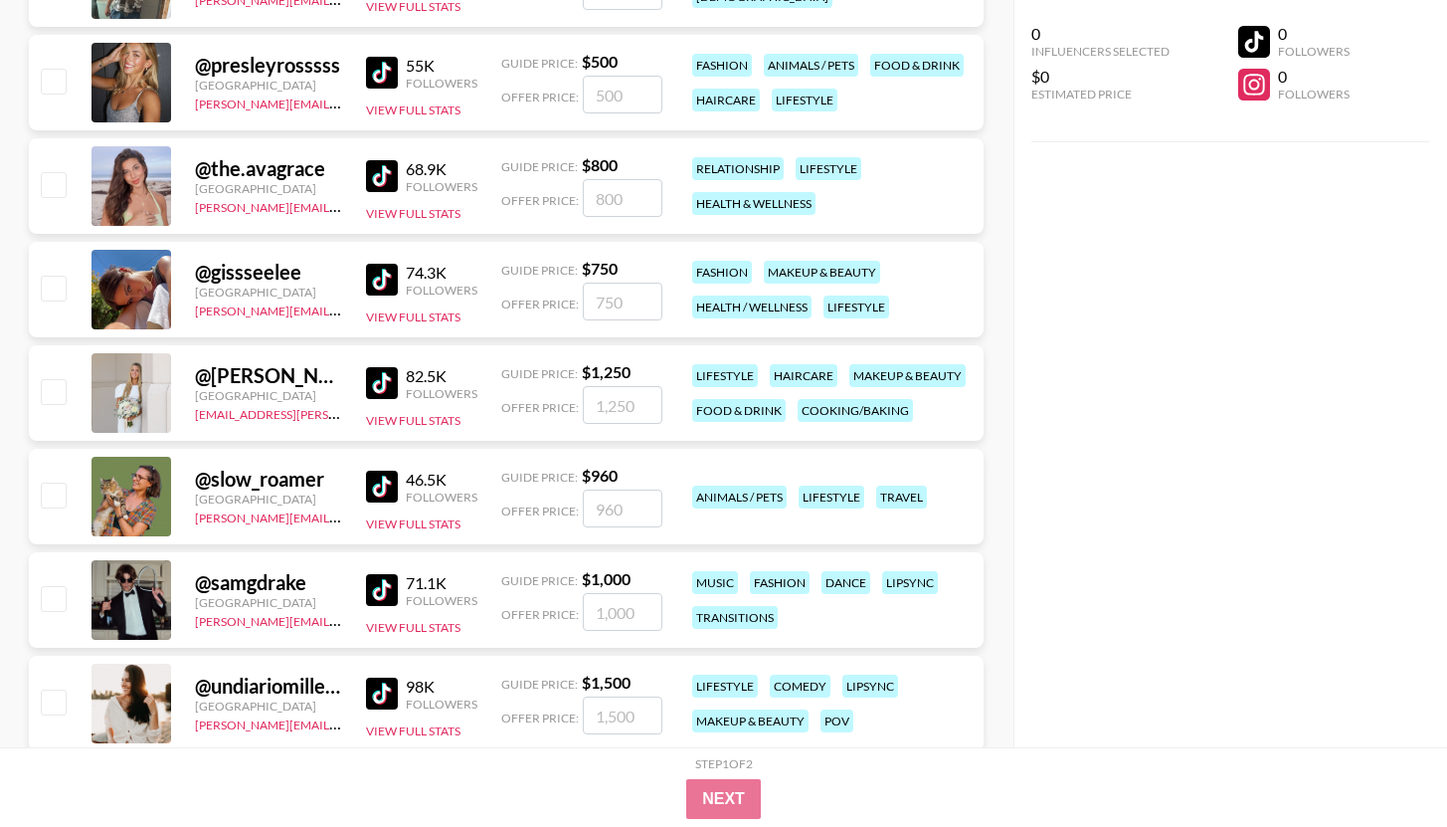
click at [380, 589] on img at bounding box center [382, 590] width 32 height 32
click at [394, 689] on img at bounding box center [382, 693] width 32 height 32
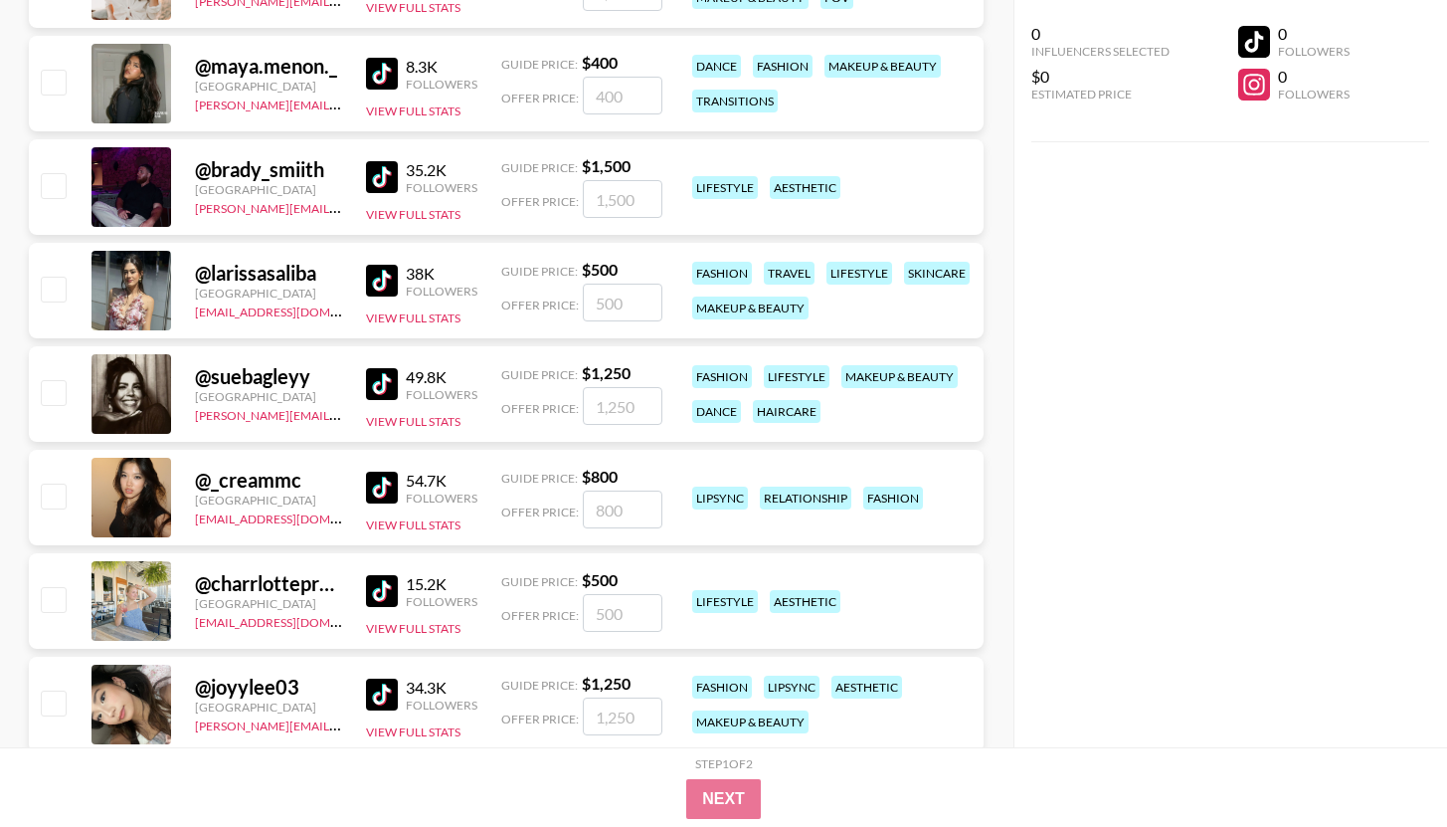
scroll to position [13679, 0]
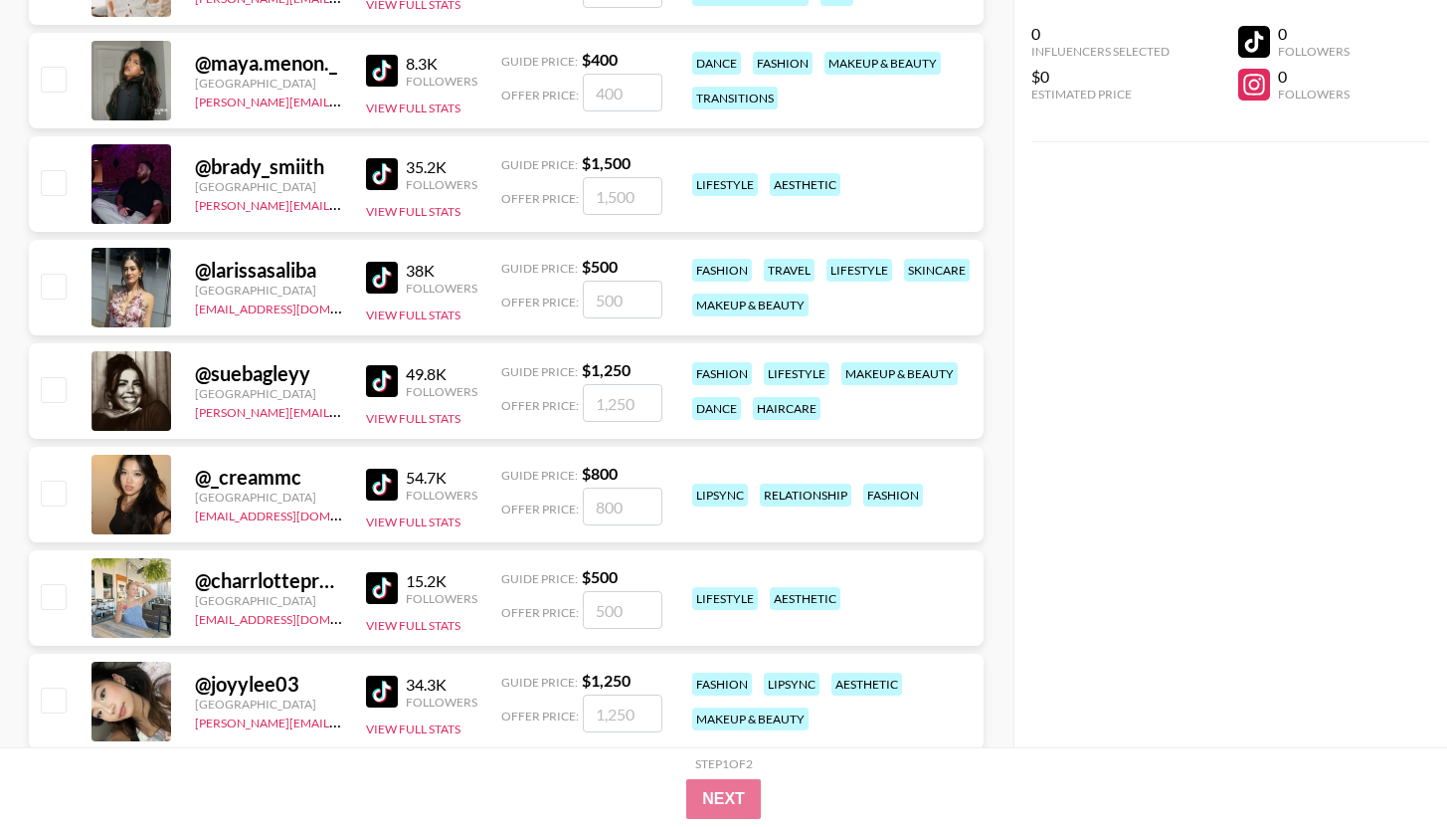
click at [387, 167] on img at bounding box center [382, 174] width 32 height 32
click at [371, 279] on img at bounding box center [382, 278] width 32 height 32
click at [393, 386] on img at bounding box center [382, 381] width 32 height 32
click at [385, 490] on img at bounding box center [382, 484] width 32 height 32
click at [381, 583] on img at bounding box center [382, 588] width 32 height 32
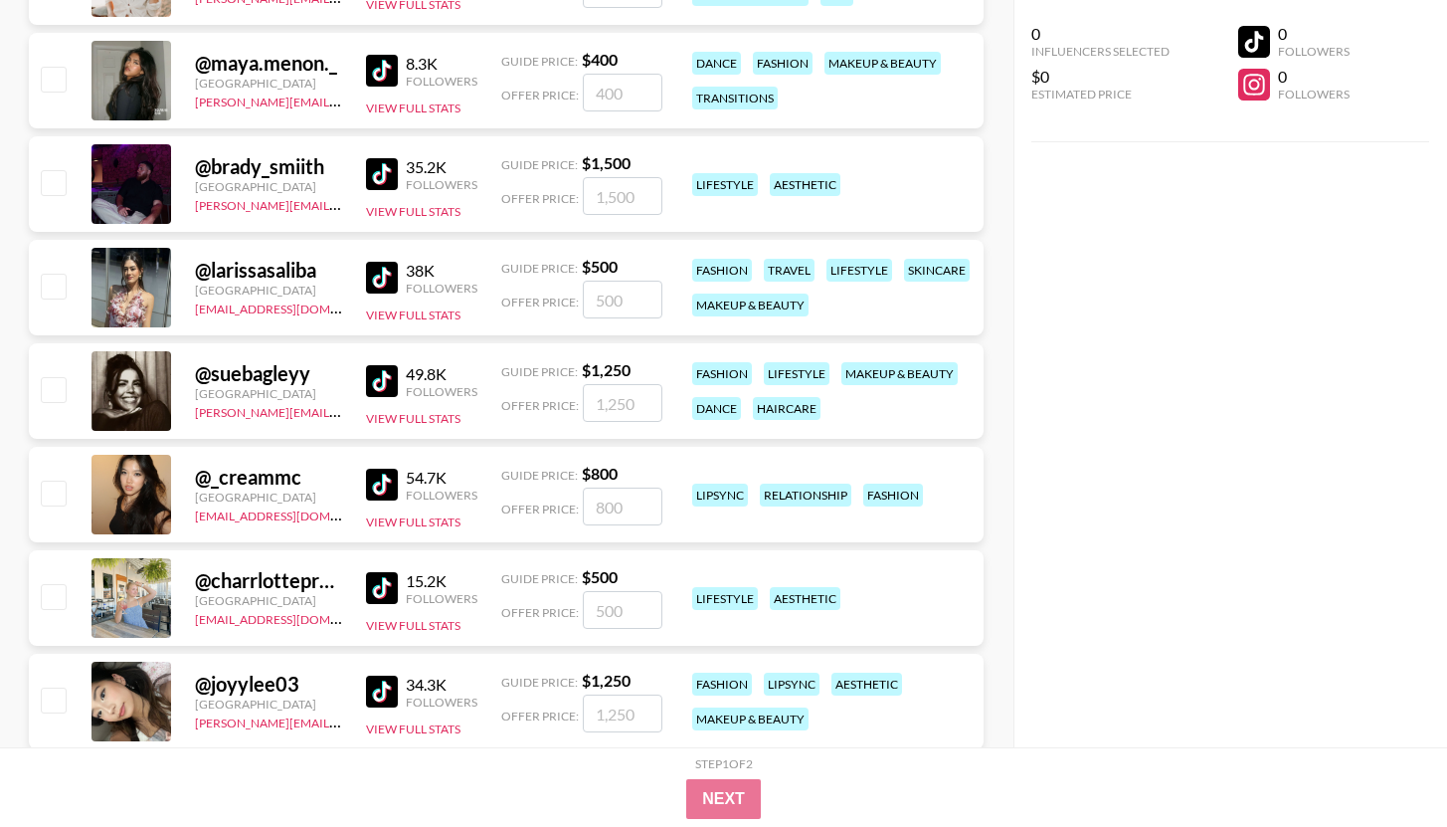
drag, startPoint x: 383, startPoint y: 688, endPoint x: 391, endPoint y: 664, distance: 25.2
click at [383, 688] on img at bounding box center [382, 691] width 32 height 32
click at [413, 624] on button "View Full Stats" at bounding box center [413, 625] width 94 height 15
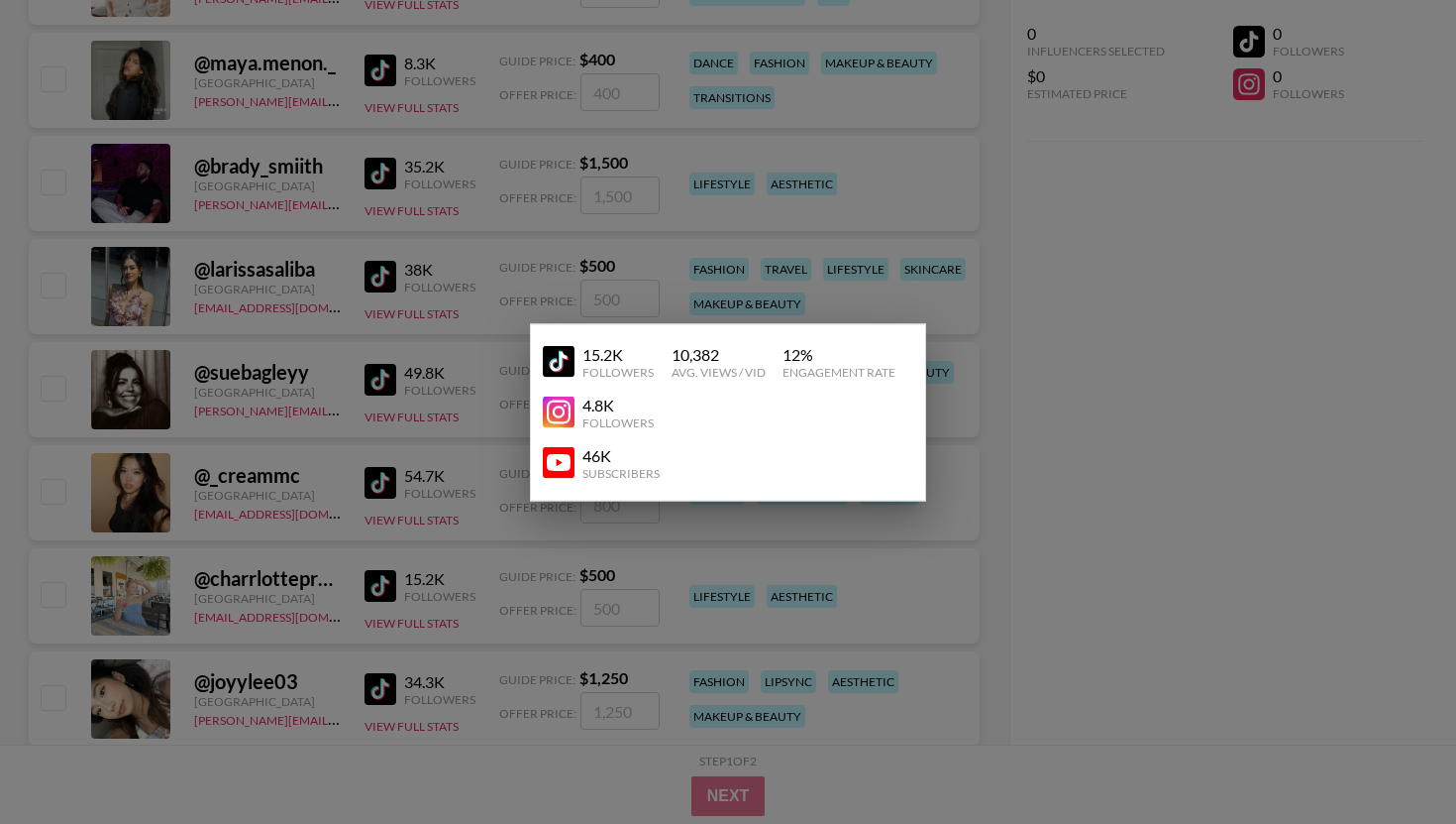
click at [1051, 407] on div at bounding box center [728, 412] width 1456 height 824
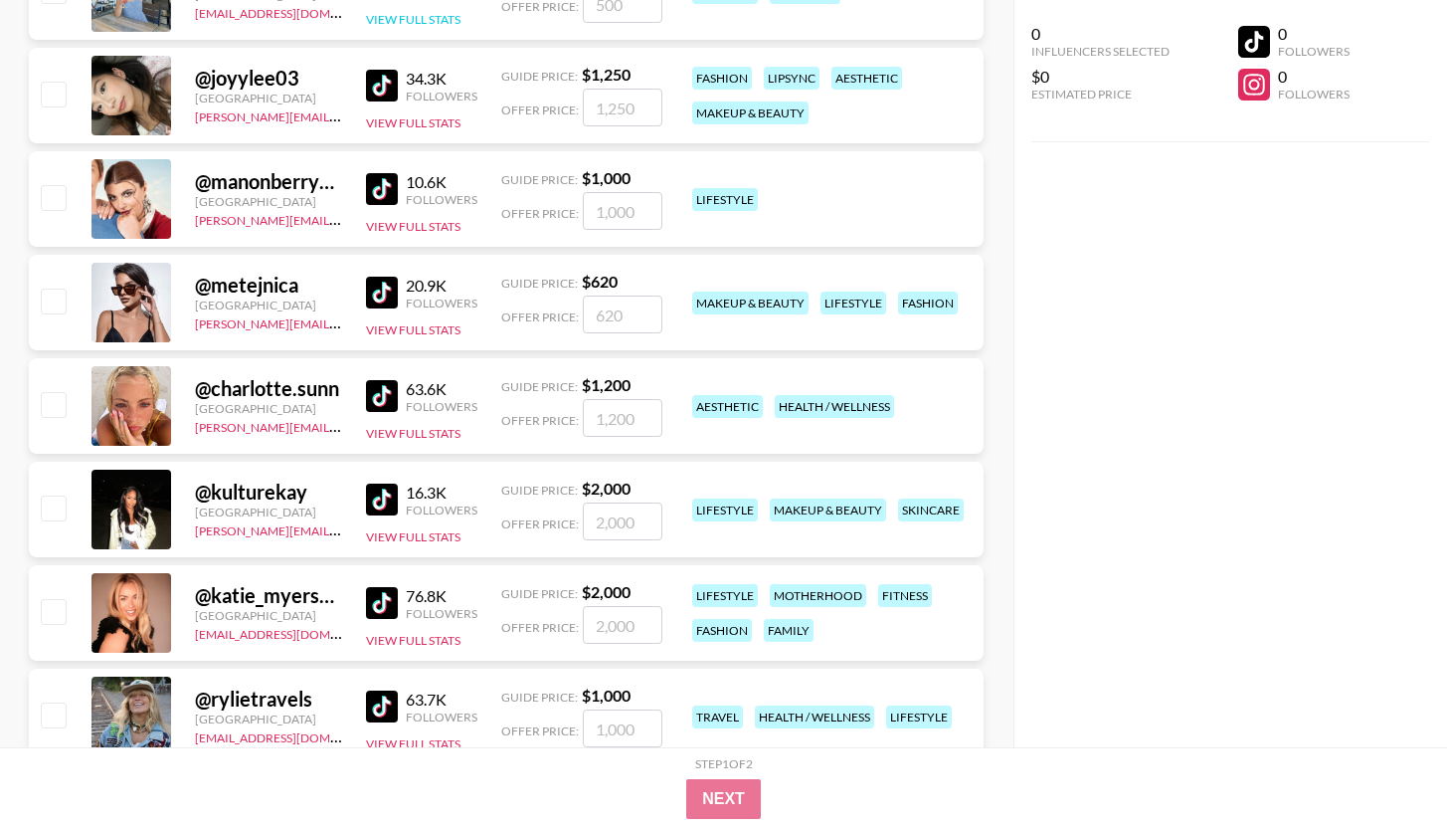
scroll to position [14284, 0]
click at [419, 229] on button "View Full Stats" at bounding box center [413, 227] width 94 height 15
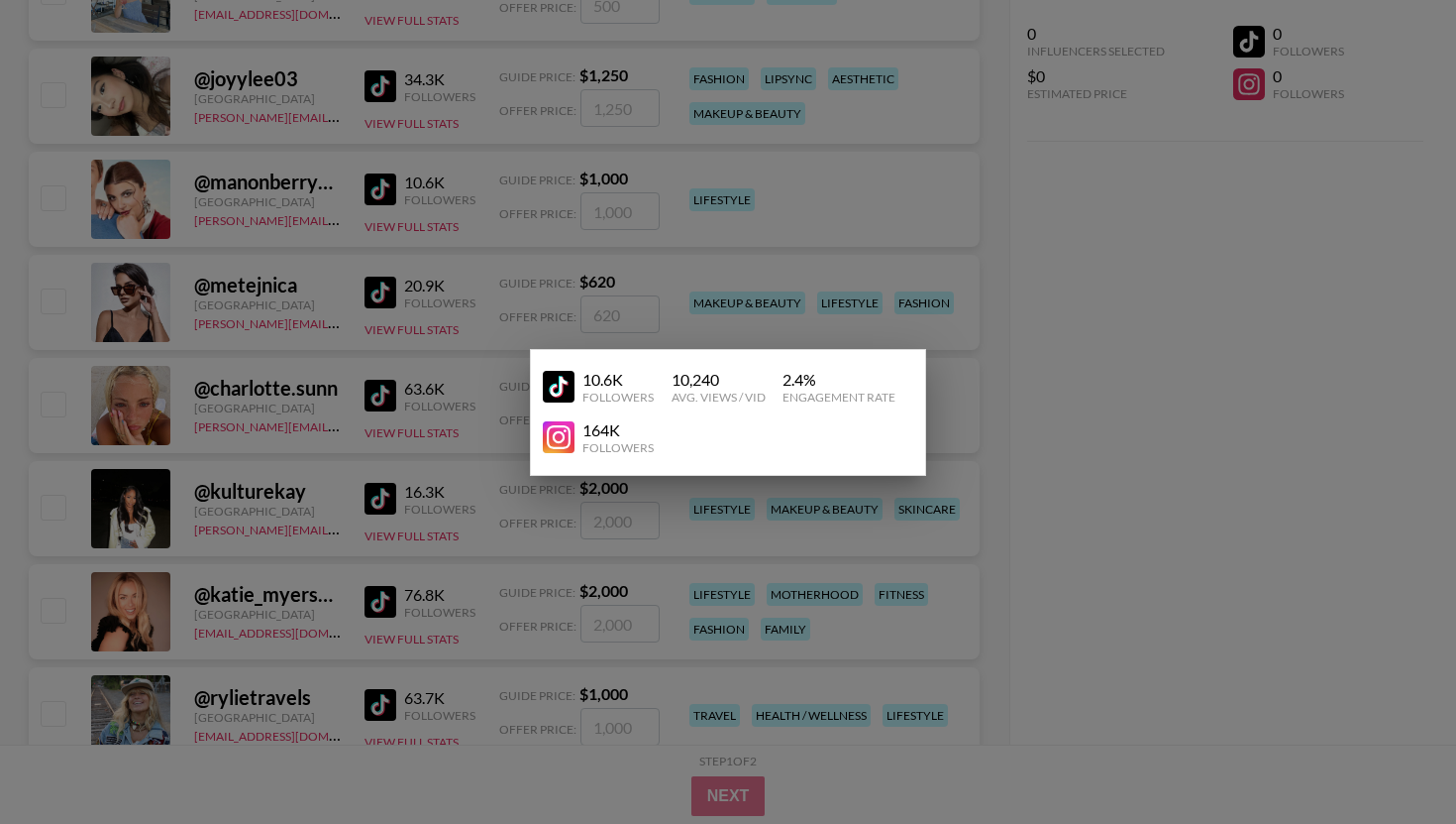
click at [405, 222] on div at bounding box center [728, 412] width 1456 height 824
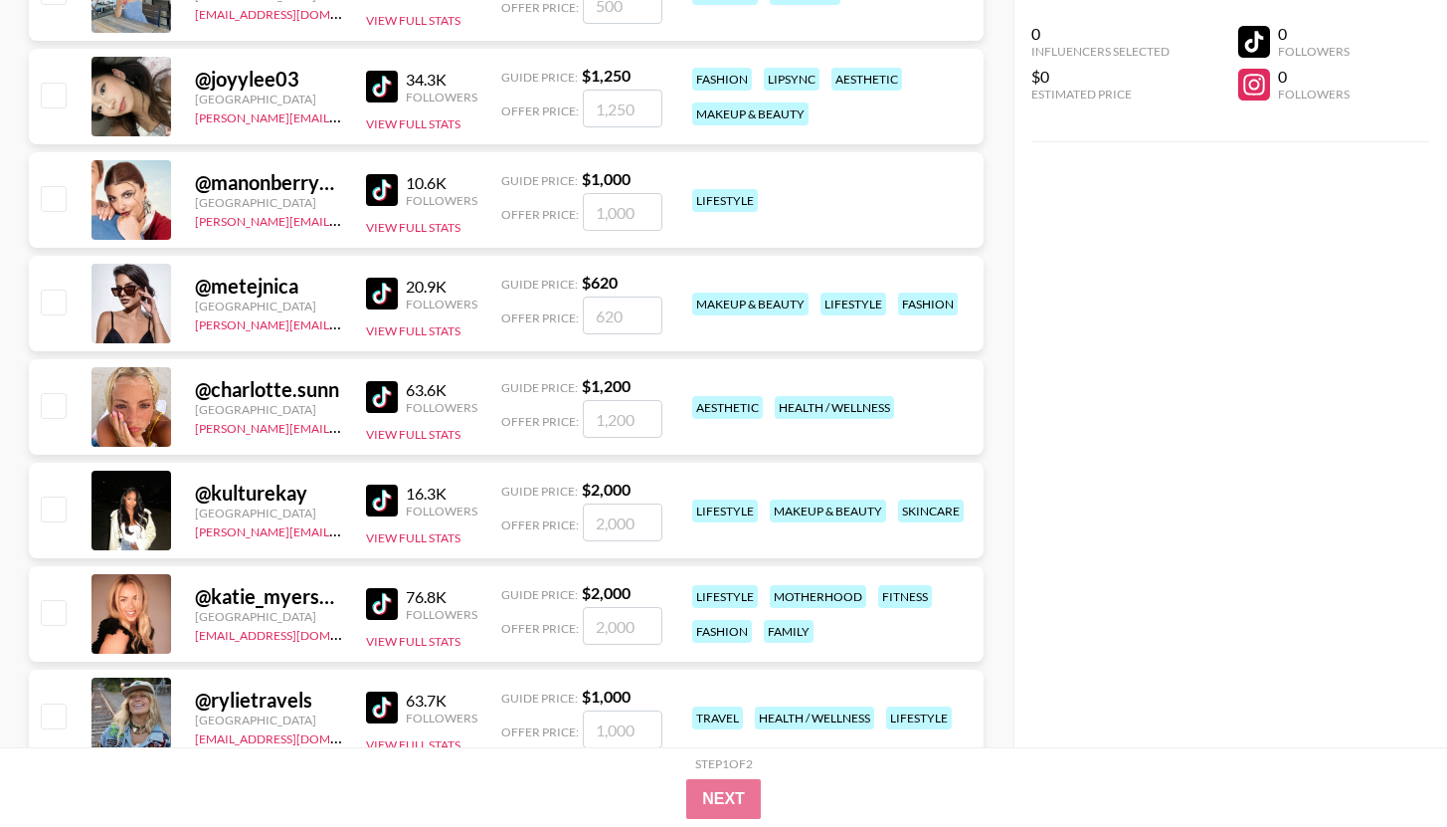
click at [382, 192] on img at bounding box center [382, 190] width 32 height 32
click at [381, 283] on img at bounding box center [382, 294] width 32 height 32
click at [400, 437] on button "View Full Stats" at bounding box center [413, 434] width 94 height 15
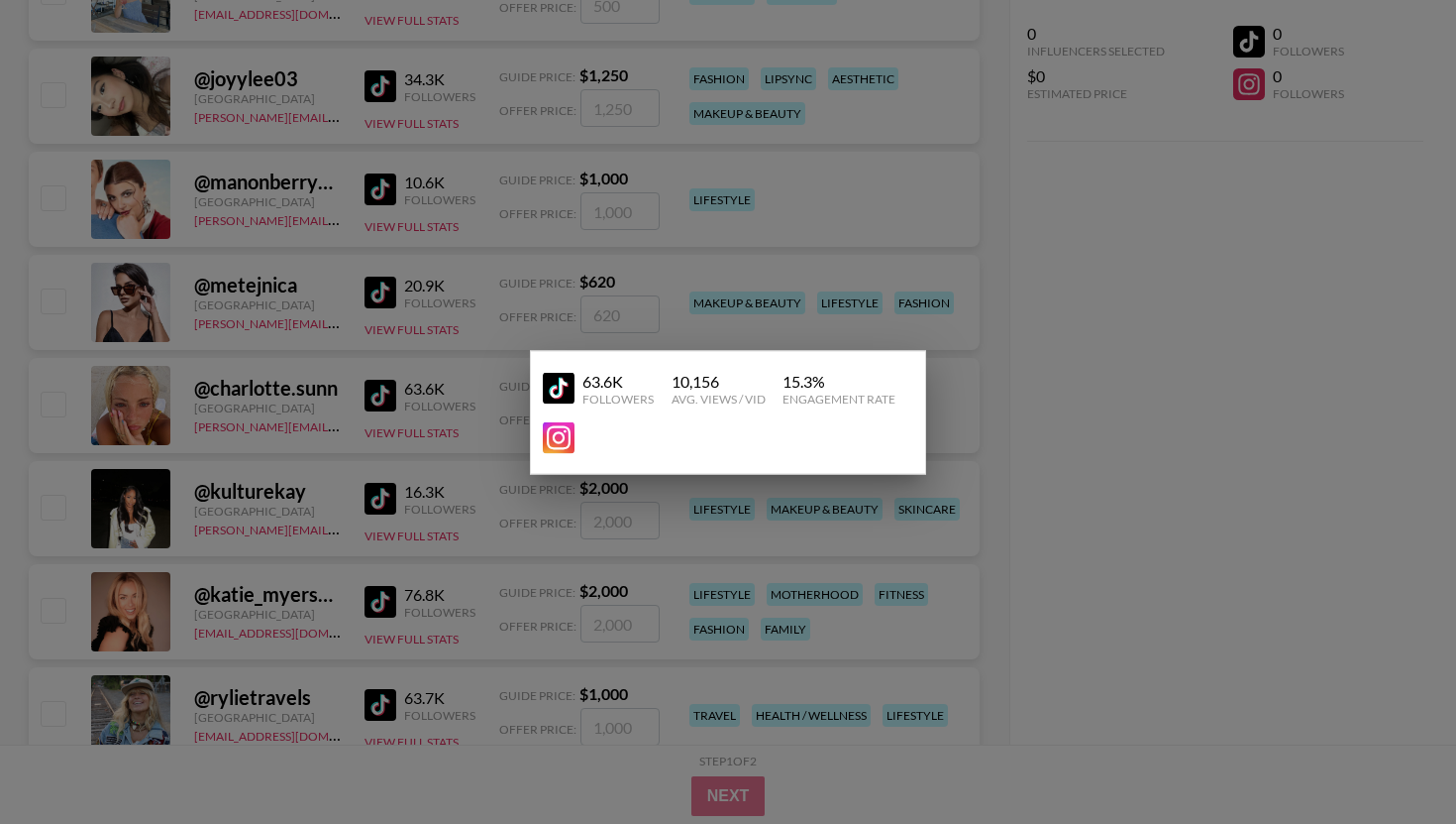
click at [385, 398] on div at bounding box center [728, 412] width 1456 height 824
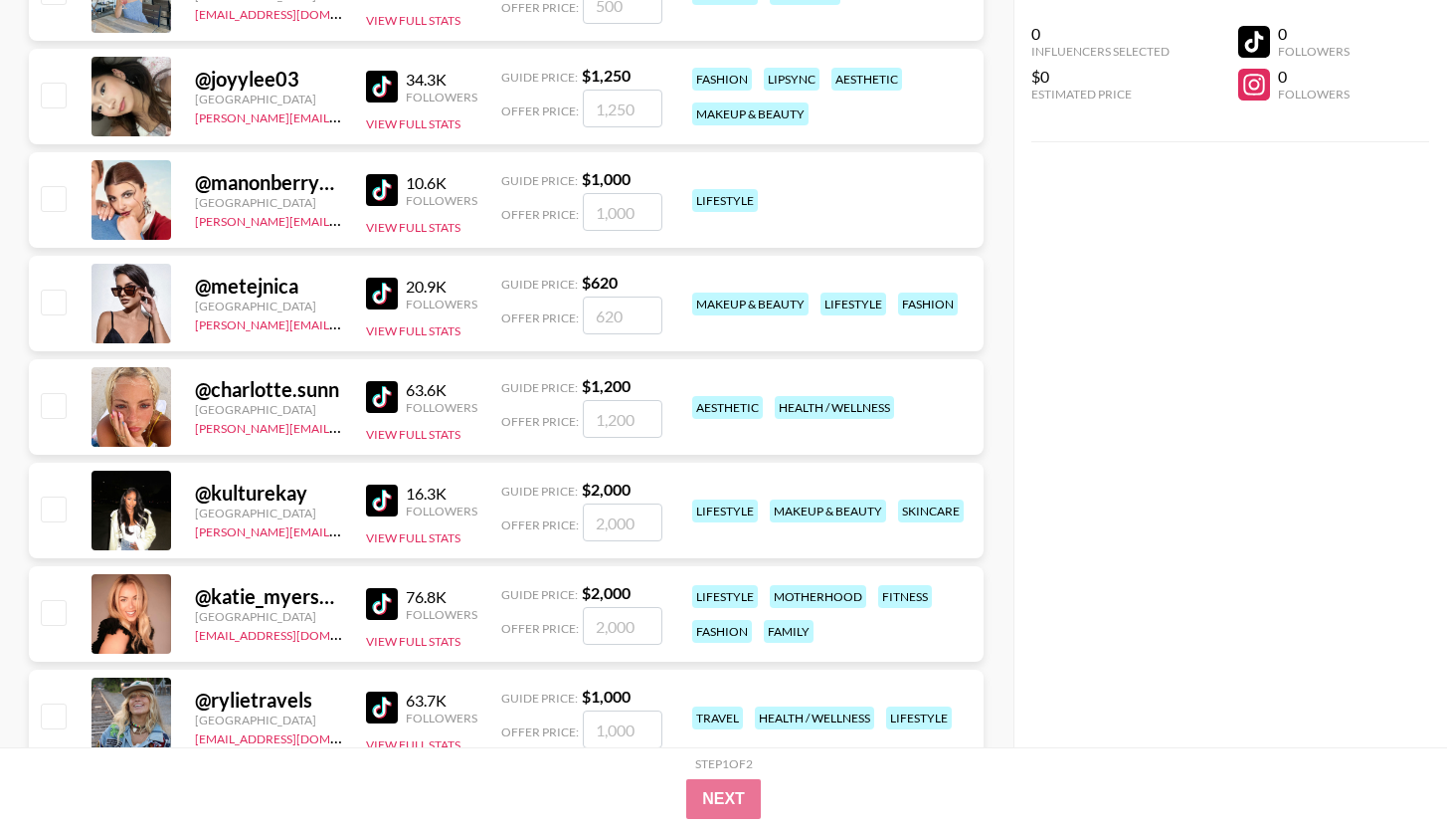
click at [385, 395] on img at bounding box center [382, 397] width 32 height 32
click at [387, 502] on img at bounding box center [382, 500] width 32 height 32
click at [414, 636] on button "View Full Stats" at bounding box center [413, 641] width 94 height 15
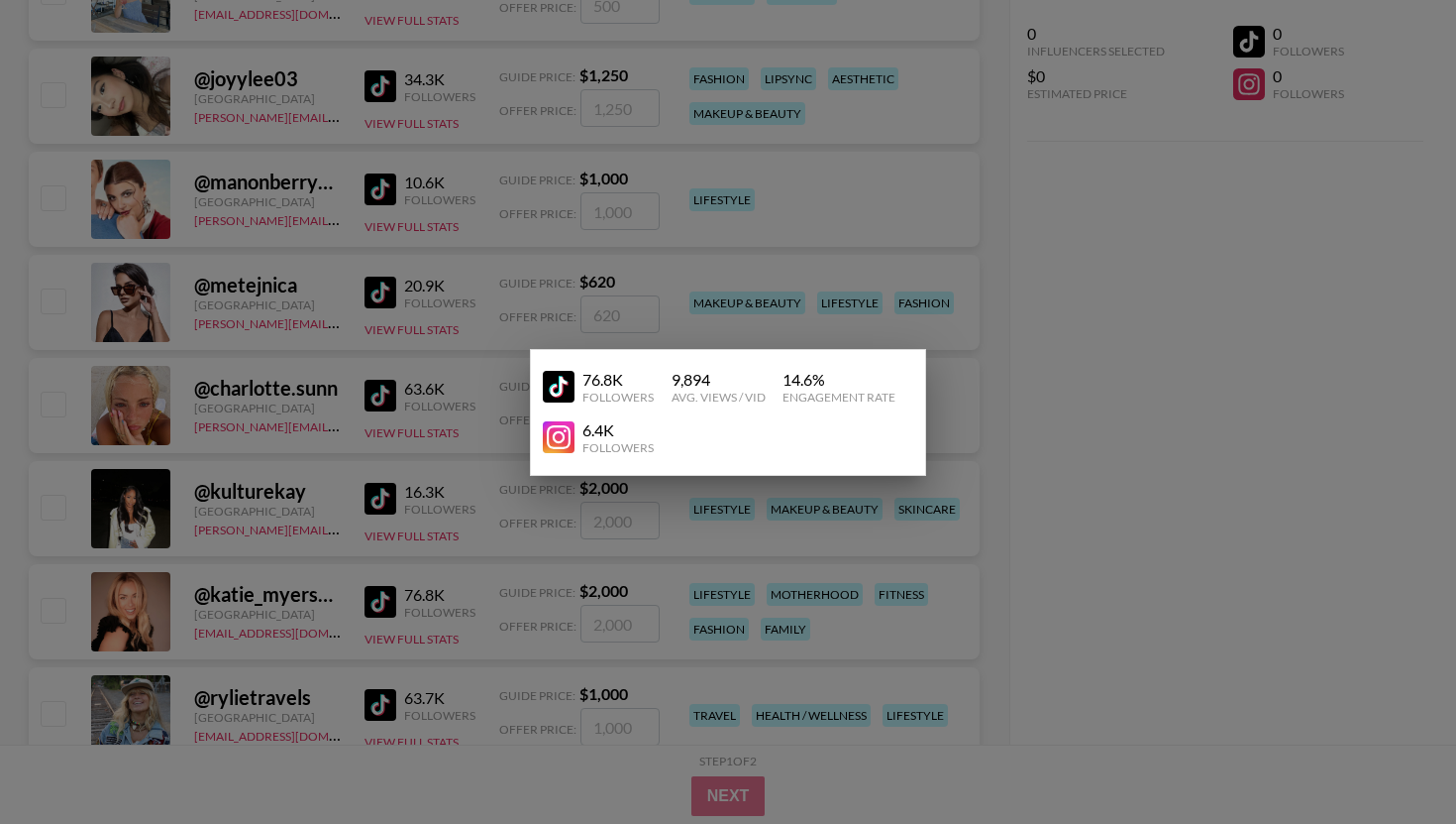
click at [438, 553] on div at bounding box center [728, 412] width 1456 height 824
